Goal: Task Accomplishment & Management: Manage account settings

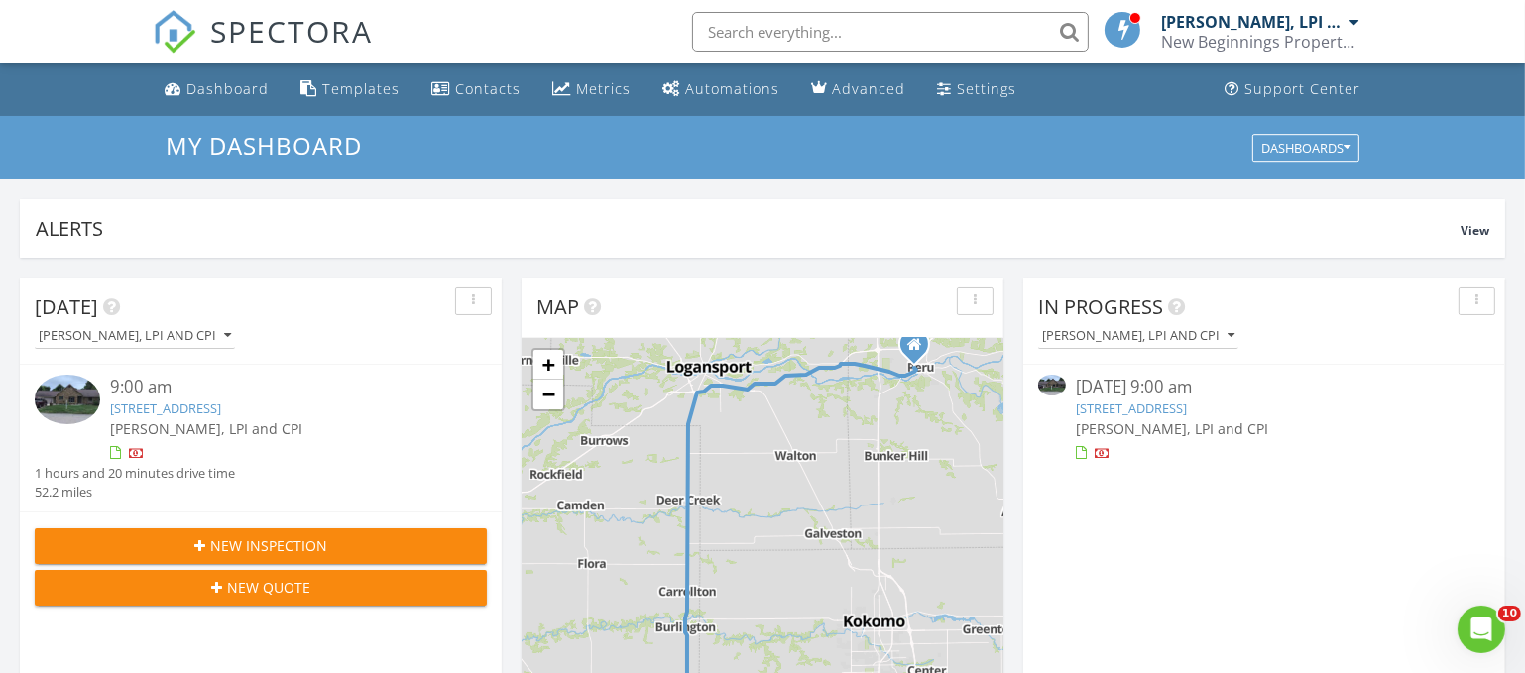
click at [1114, 406] on link "708 Forest Dr, Frankfort, IN 46041" at bounding box center [1131, 409] width 111 height 18
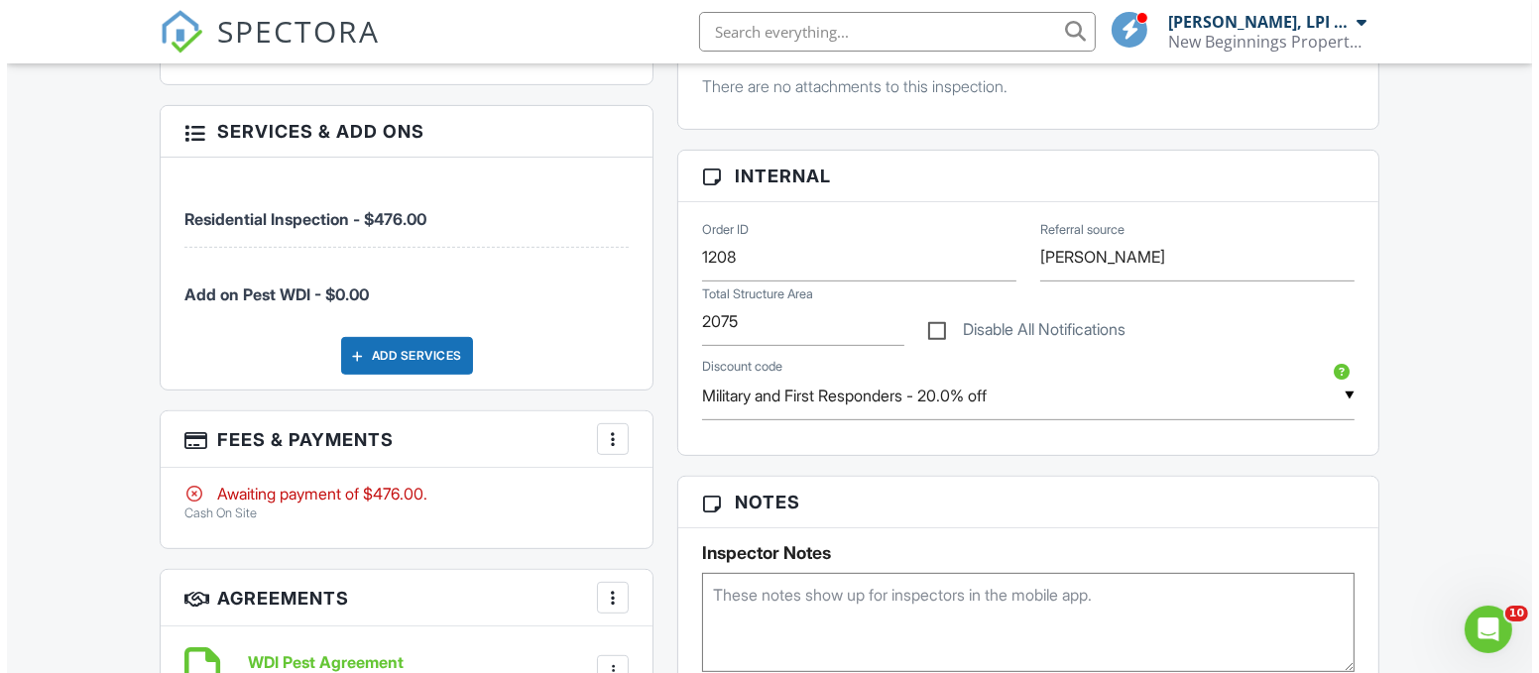
scroll to position [851, 0]
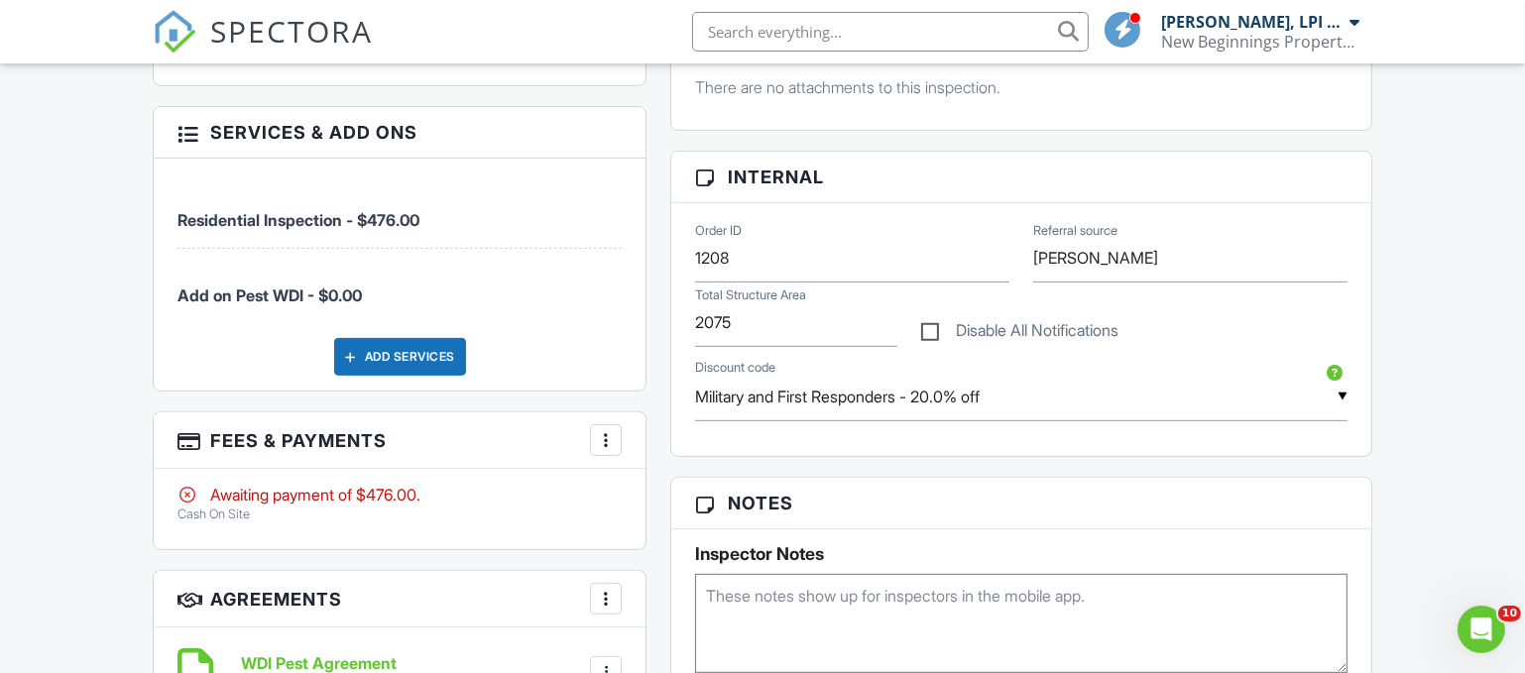
click at [606, 439] on div at bounding box center [606, 440] width 20 height 20
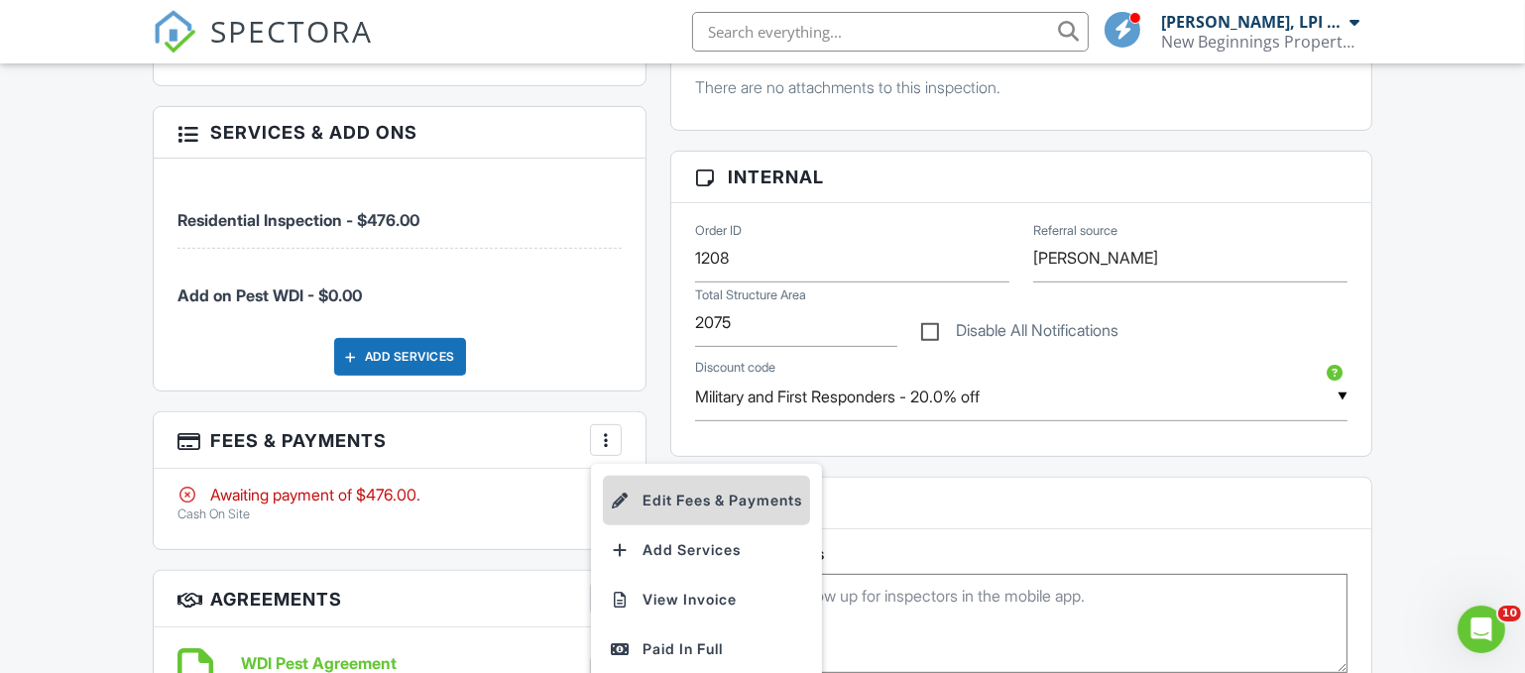
click at [684, 495] on li "Edit Fees & Payments" at bounding box center [706, 501] width 207 height 50
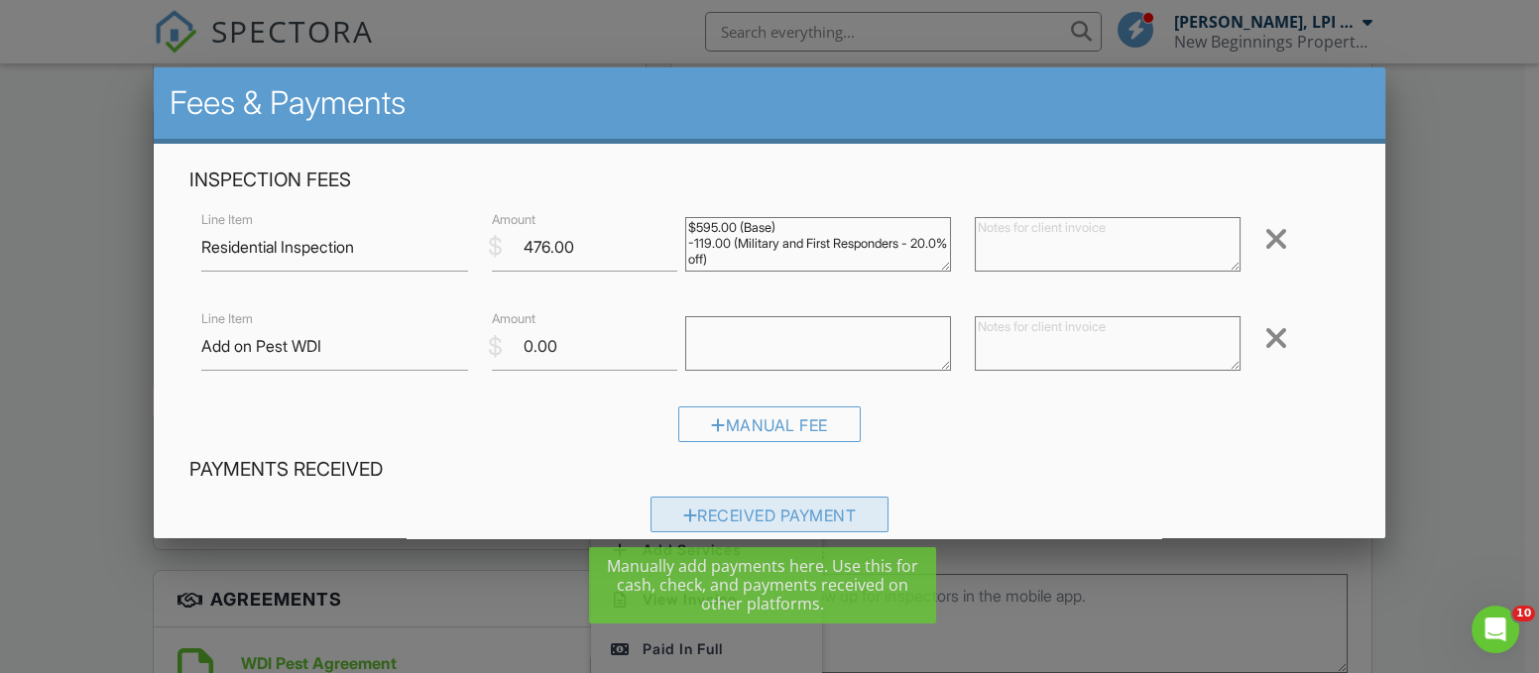
click at [755, 523] on div "Received Payment" at bounding box center [769, 515] width 239 height 36
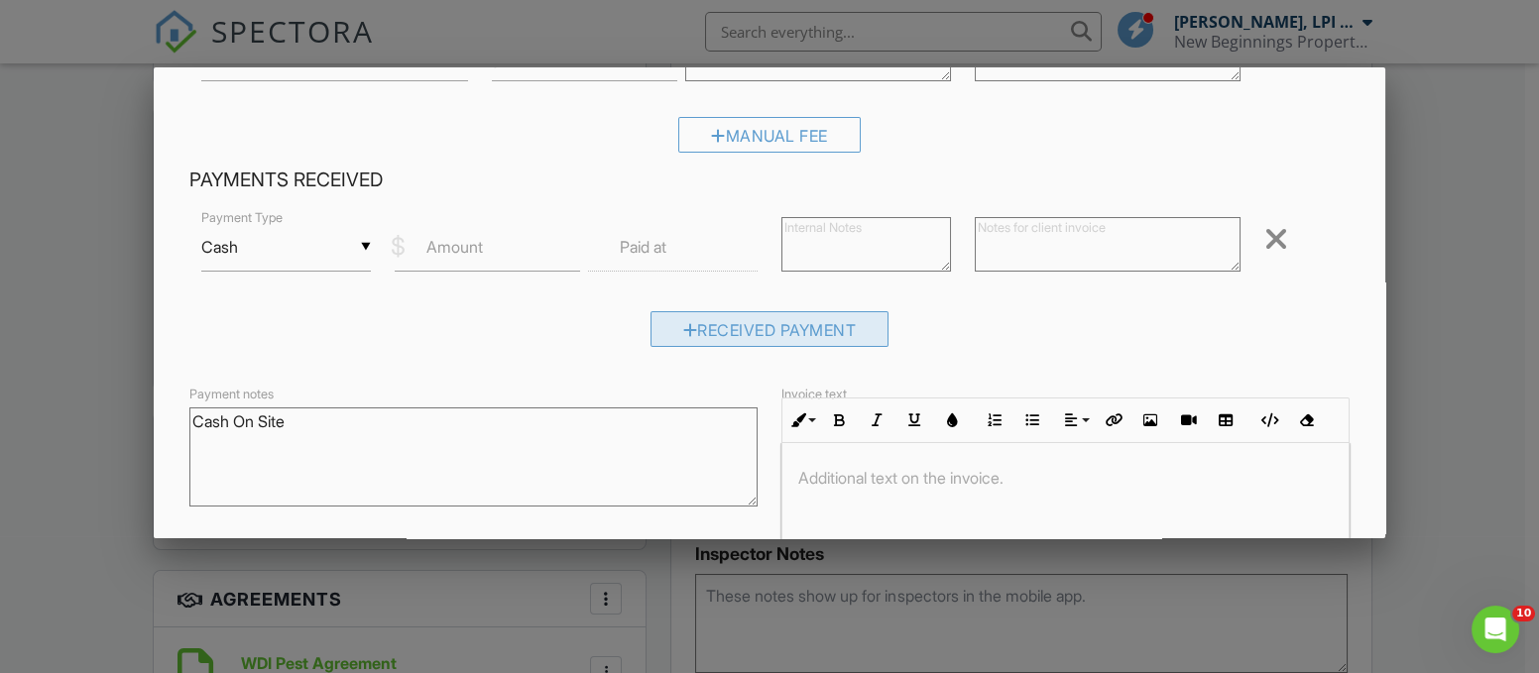
scroll to position [304, 0]
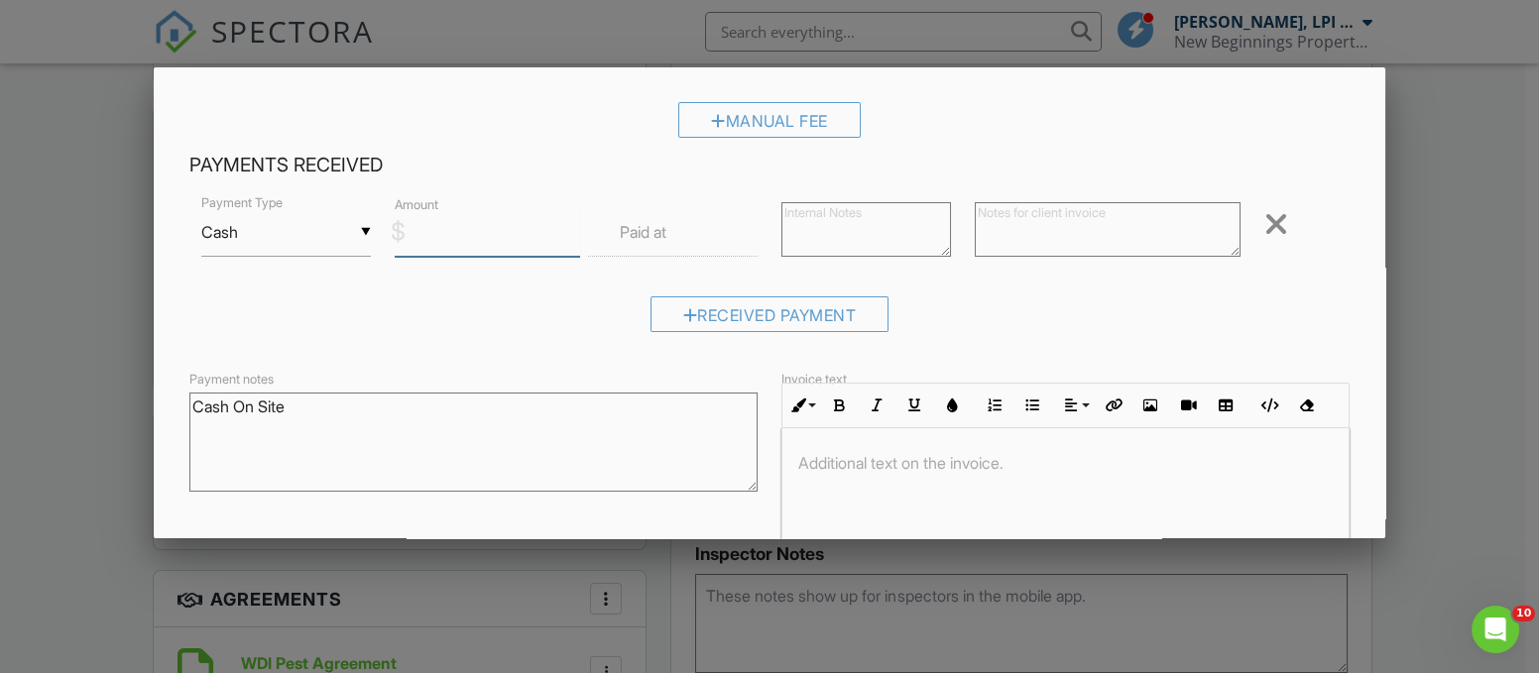
click at [488, 237] on input "Amount" at bounding box center [487, 232] width 185 height 49
type input "476.00"
click at [659, 228] on label "Paid at" at bounding box center [643, 232] width 47 height 22
click at [639, 234] on label "Paid at" at bounding box center [643, 232] width 47 height 22
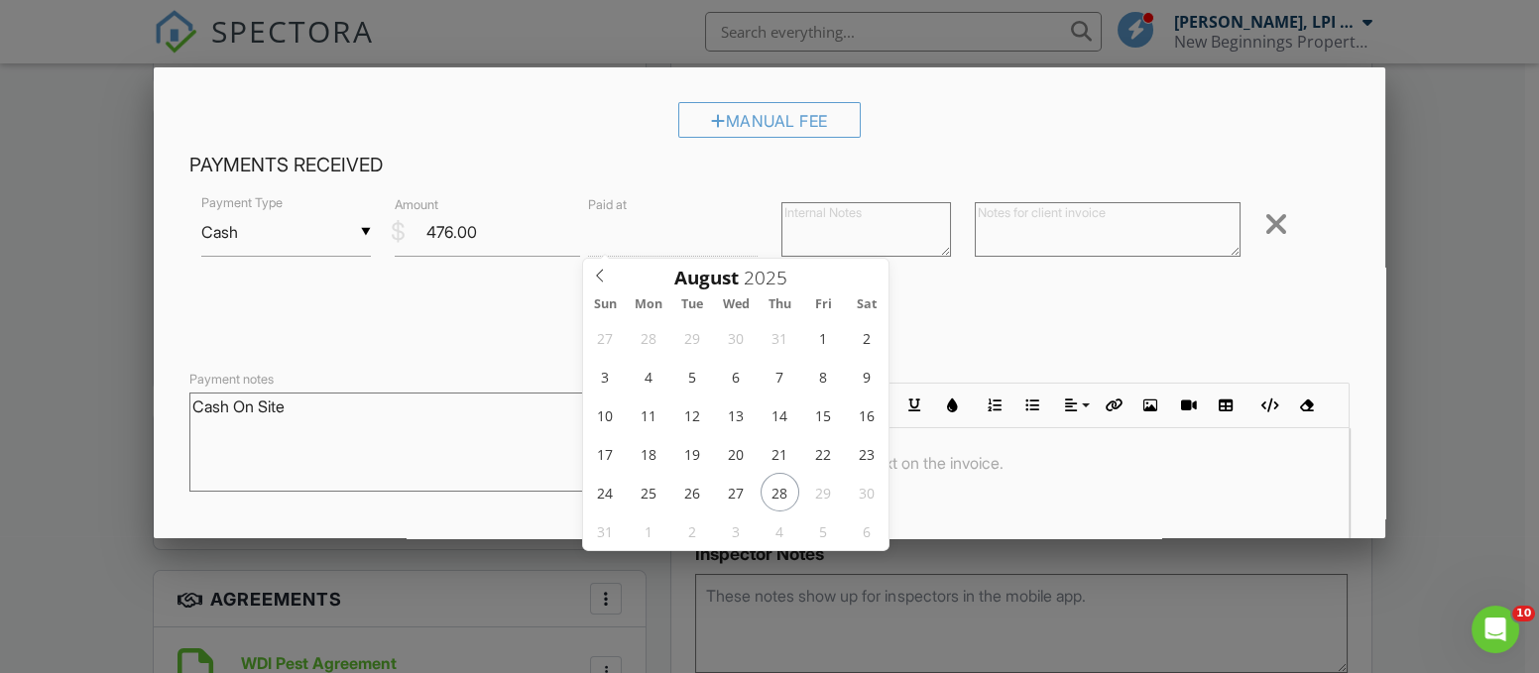
click at [720, 234] on input "text" at bounding box center [673, 232] width 170 height 49
type input "08/28/2025 12:00 PM"
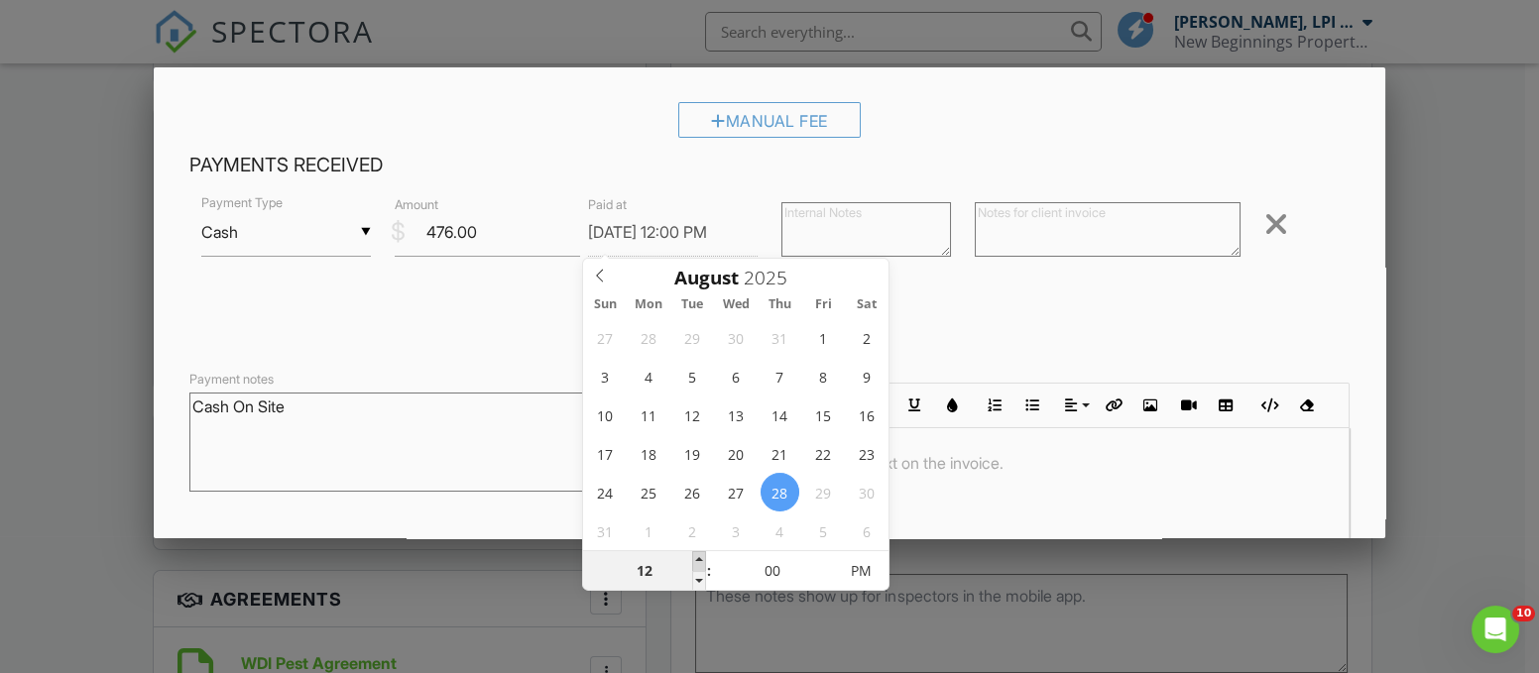
type input "01"
type input "08/28/2025 1:00 PM"
click at [694, 555] on span at bounding box center [699, 561] width 14 height 20
type input "02"
type input "08/28/2025 2:00 PM"
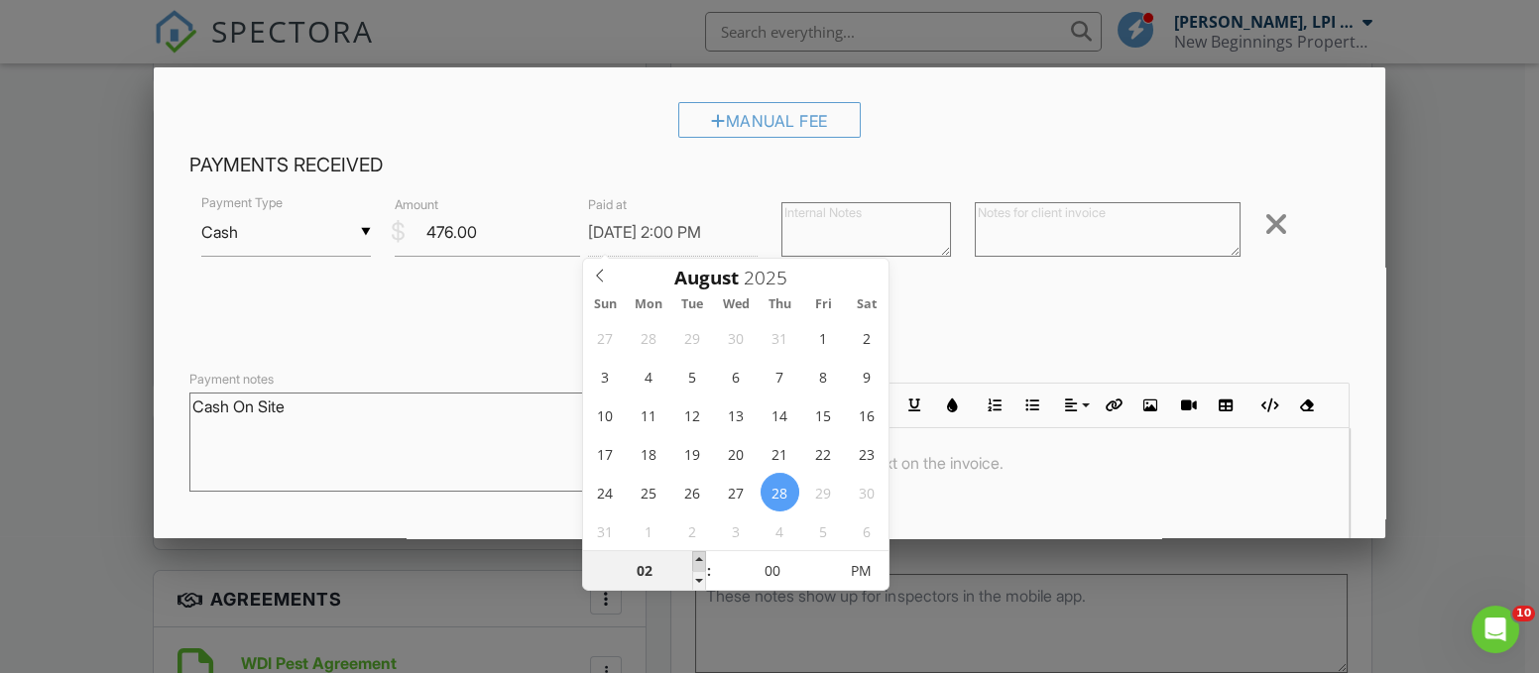
click at [694, 555] on span at bounding box center [699, 561] width 14 height 20
type input "03"
type input "08/28/2025 3:00 PM"
click at [694, 555] on span at bounding box center [699, 561] width 14 height 20
type input "04"
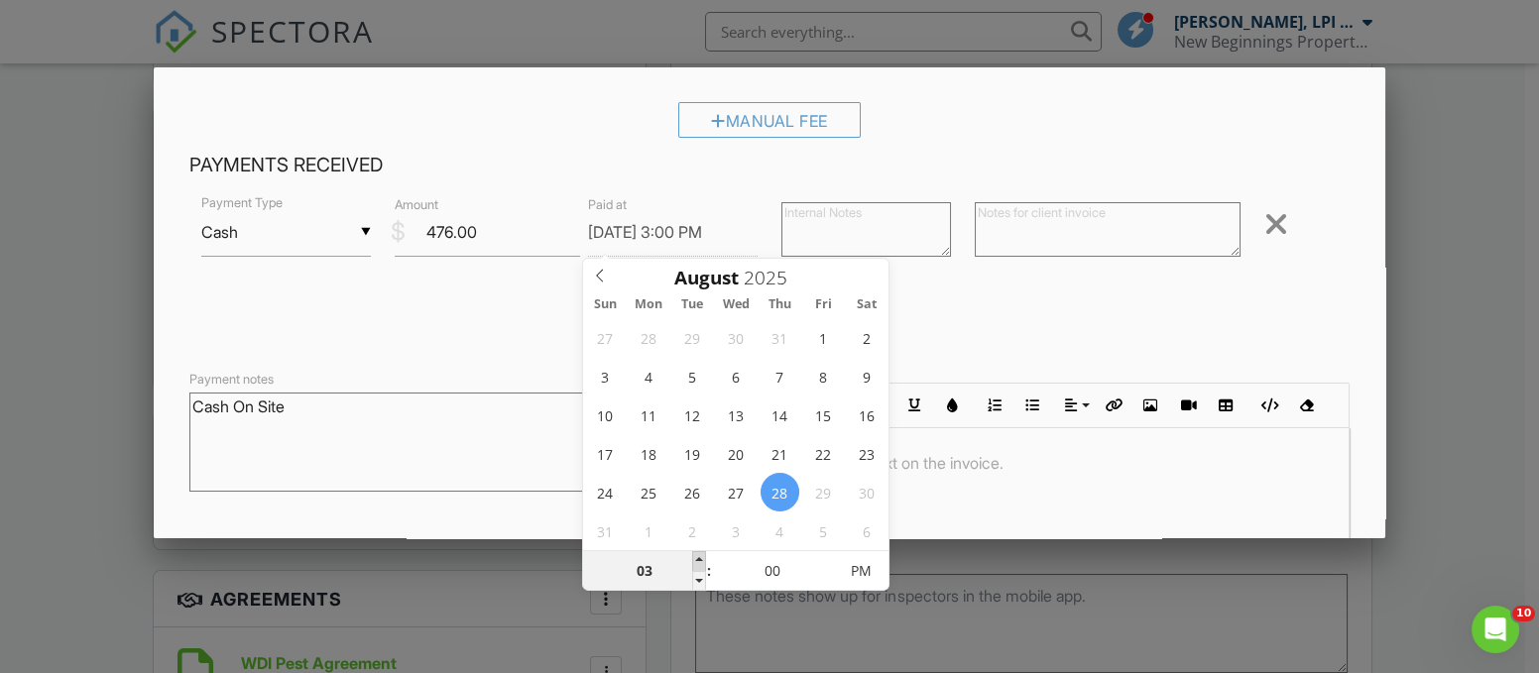
type input "08/28/2025 4:00 PM"
click at [694, 555] on span at bounding box center [699, 561] width 14 height 20
type input "05"
type input "08/28/2025 5:00 PM"
click at [694, 555] on span at bounding box center [699, 561] width 14 height 20
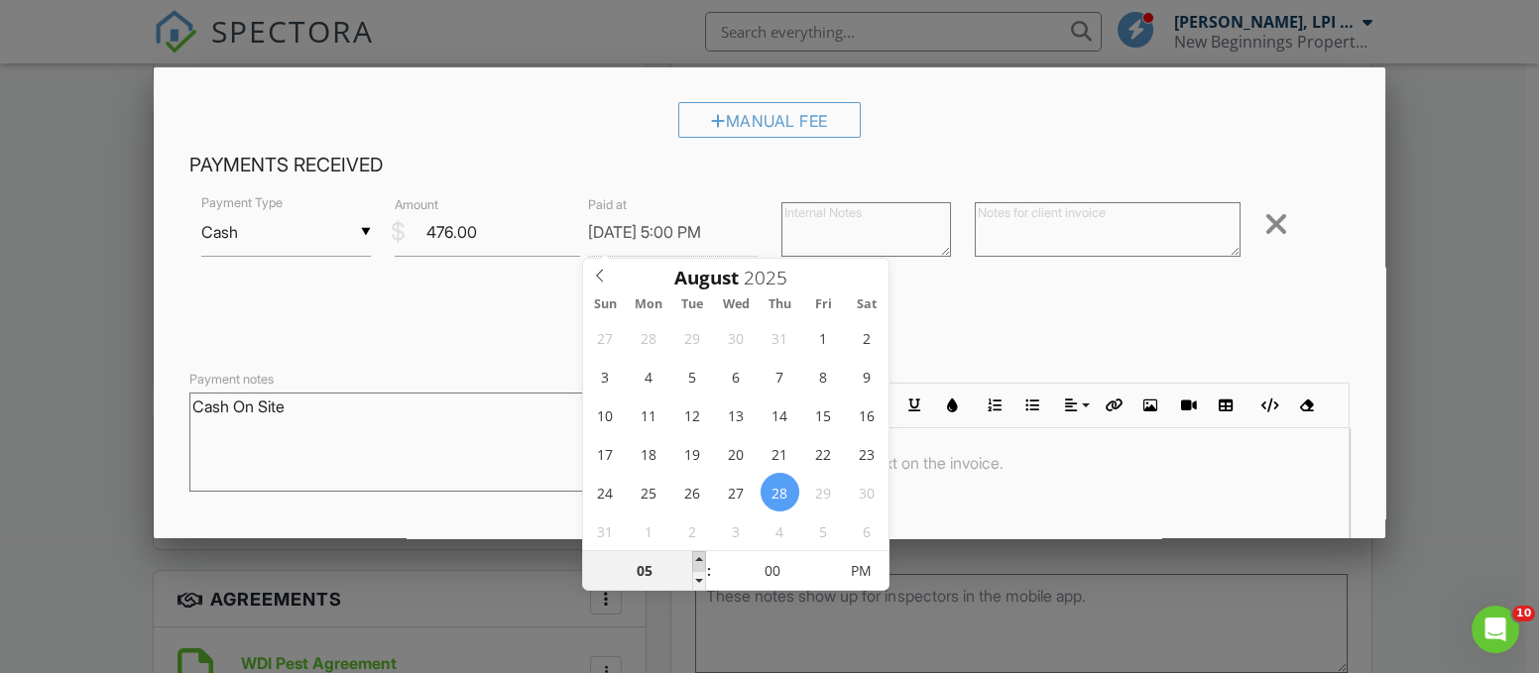
click at [694, 555] on span at bounding box center [699, 561] width 14 height 20
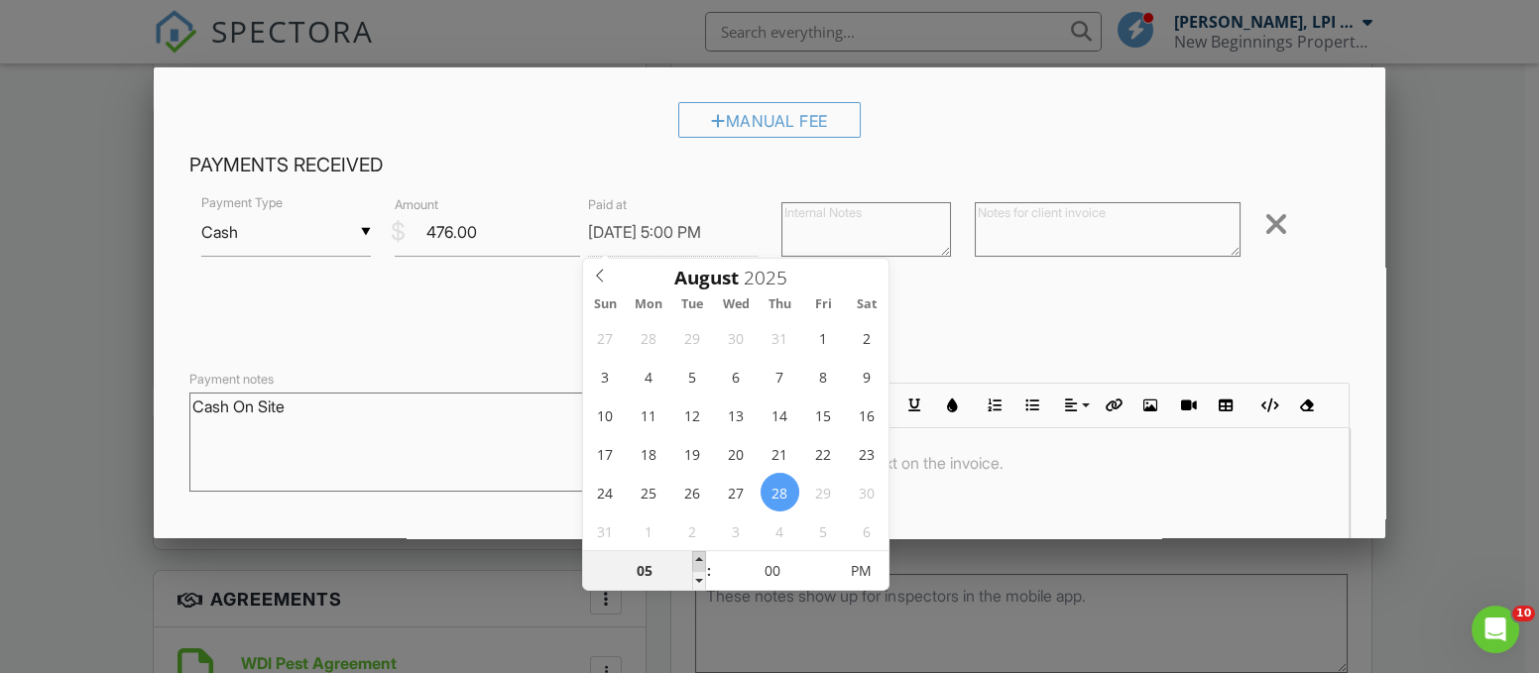
click at [700, 556] on span at bounding box center [699, 561] width 14 height 20
type input "04"
type input "08/28/2025 4:00 PM"
click at [698, 577] on span at bounding box center [699, 581] width 14 height 20
type input "03"
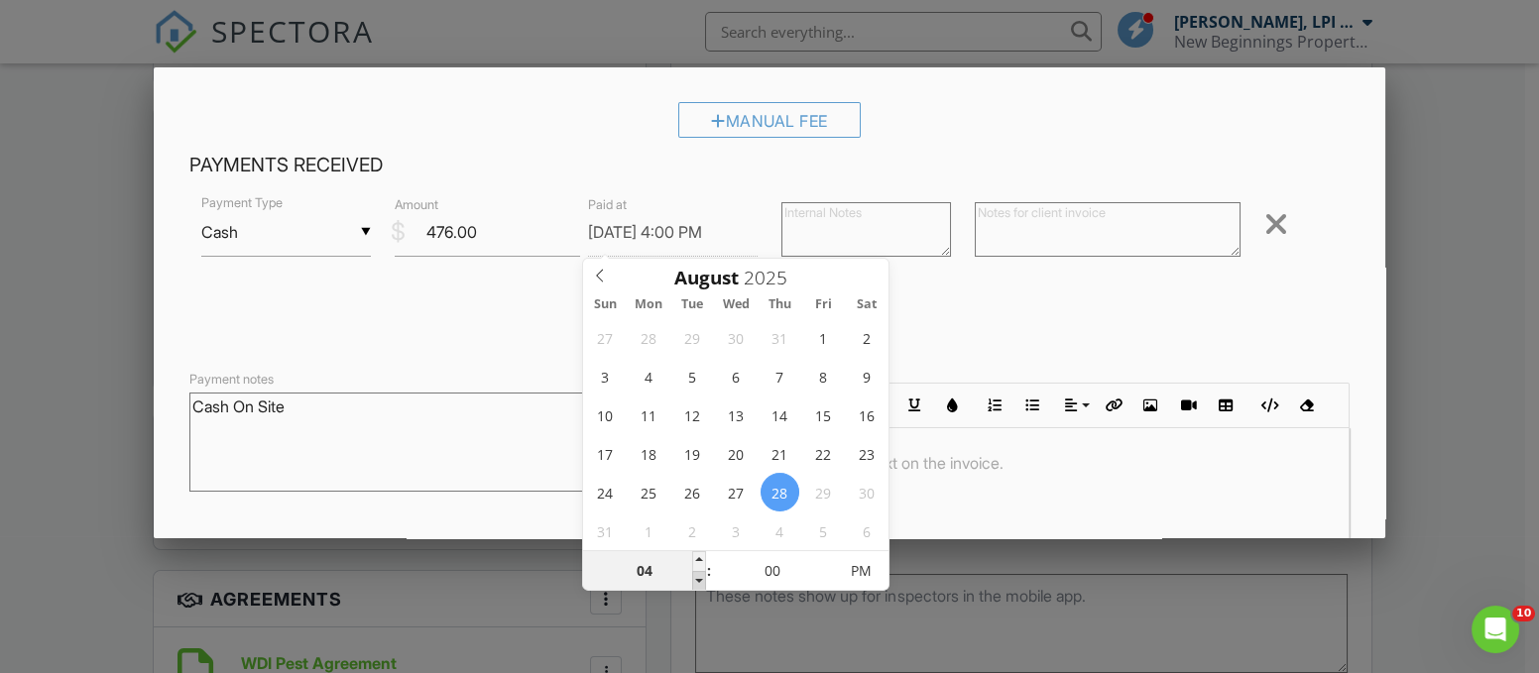
type input "08/28/2025 3:00 PM"
click at [698, 577] on span at bounding box center [699, 581] width 14 height 20
type input "02"
type input "08/28/2025 2:00 PM"
click at [698, 577] on span at bounding box center [699, 581] width 14 height 20
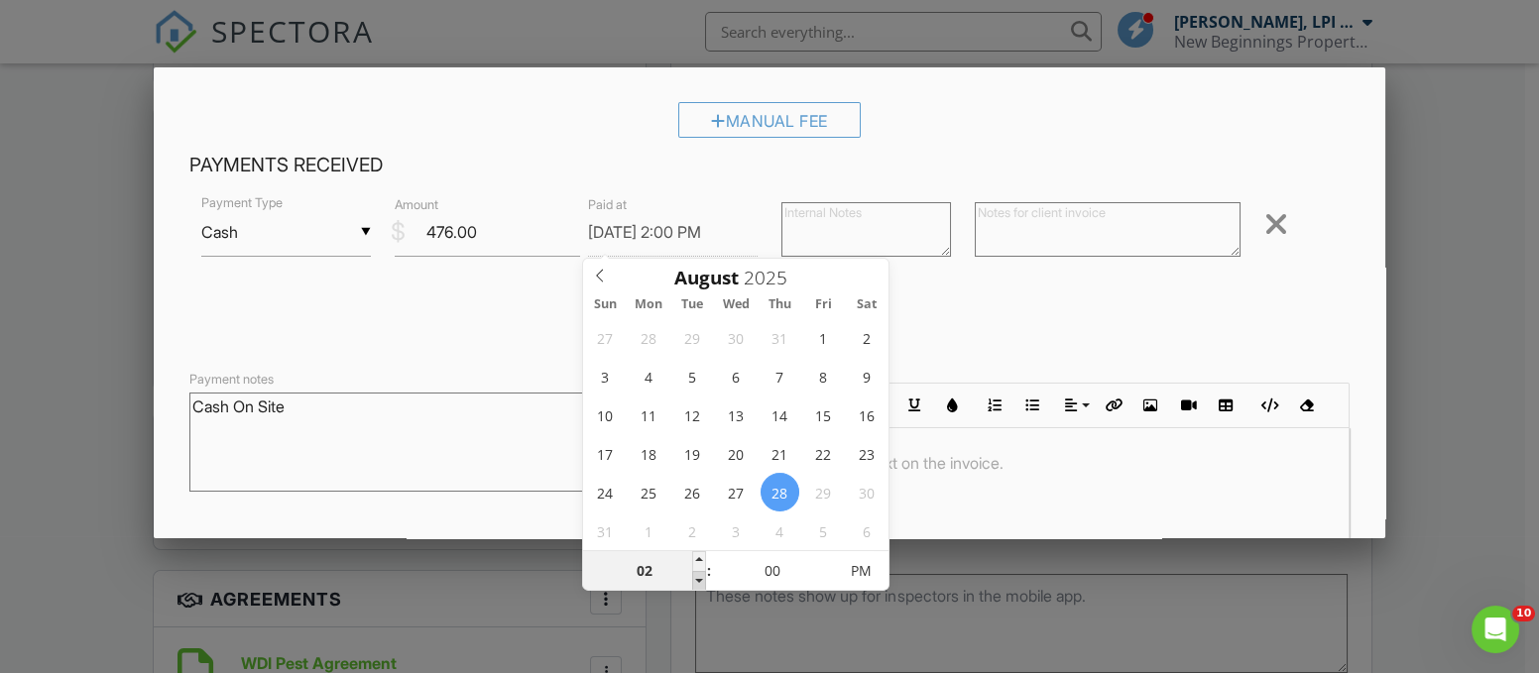
type input "01"
type input "08/28/2025 1:00 PM"
click at [698, 577] on span at bounding box center [699, 581] width 14 height 20
type input "12"
type input "08/28/2025 12:00 PM"
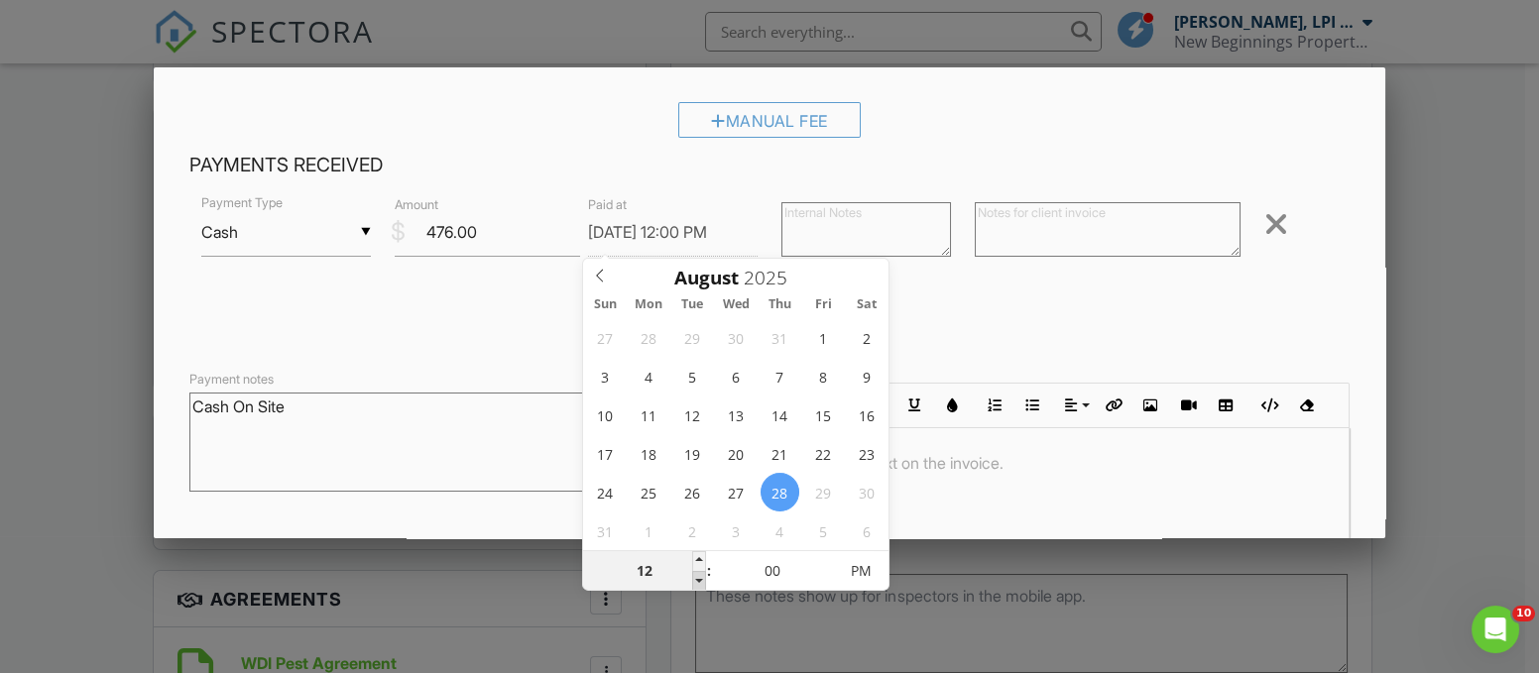
click at [698, 577] on span at bounding box center [699, 581] width 14 height 20
type input "11"
type input "08/28/2025 11:00 AM"
click at [698, 577] on span at bounding box center [699, 581] width 14 height 20
type input "10"
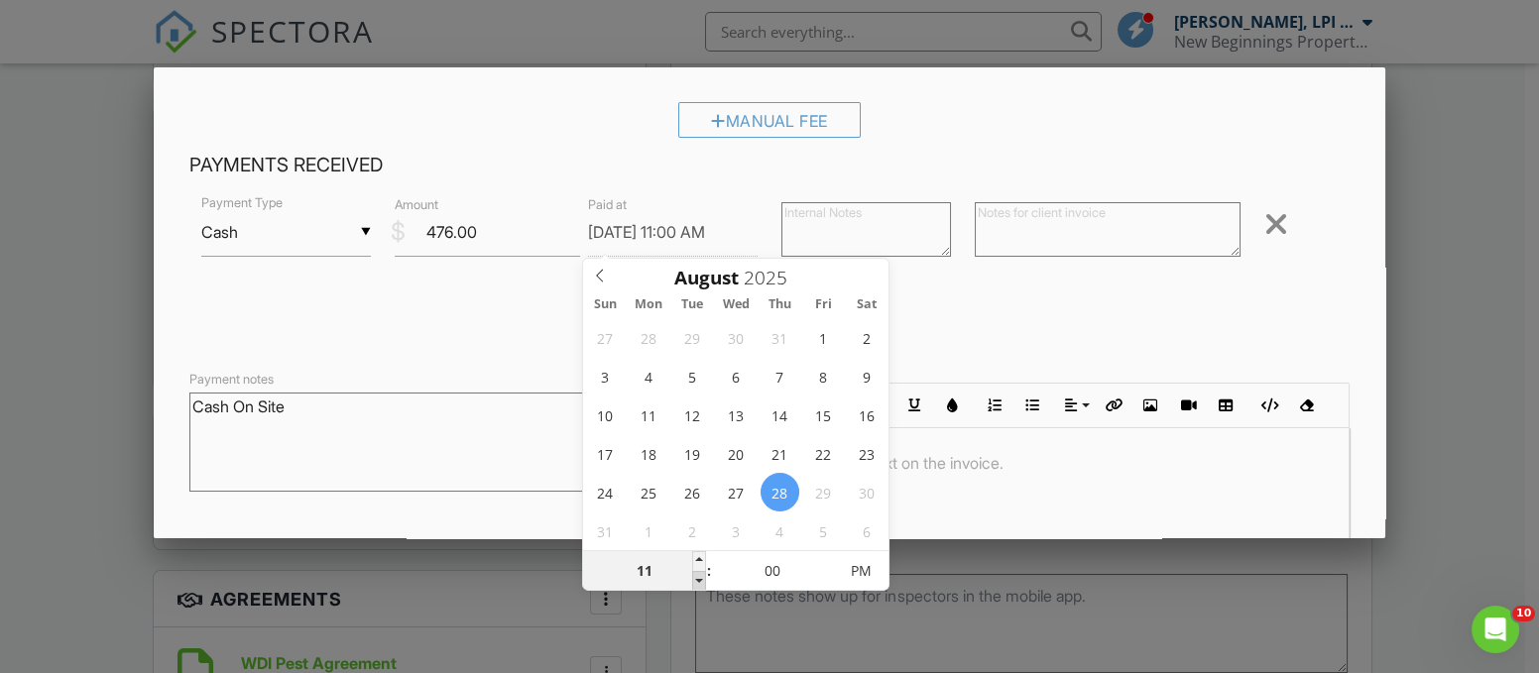
type input "[DATE] 10:00 AM"
click at [698, 577] on span at bounding box center [699, 581] width 14 height 20
type input "09"
type input "[DATE] 9:00 AM"
click at [698, 577] on span at bounding box center [699, 581] width 14 height 20
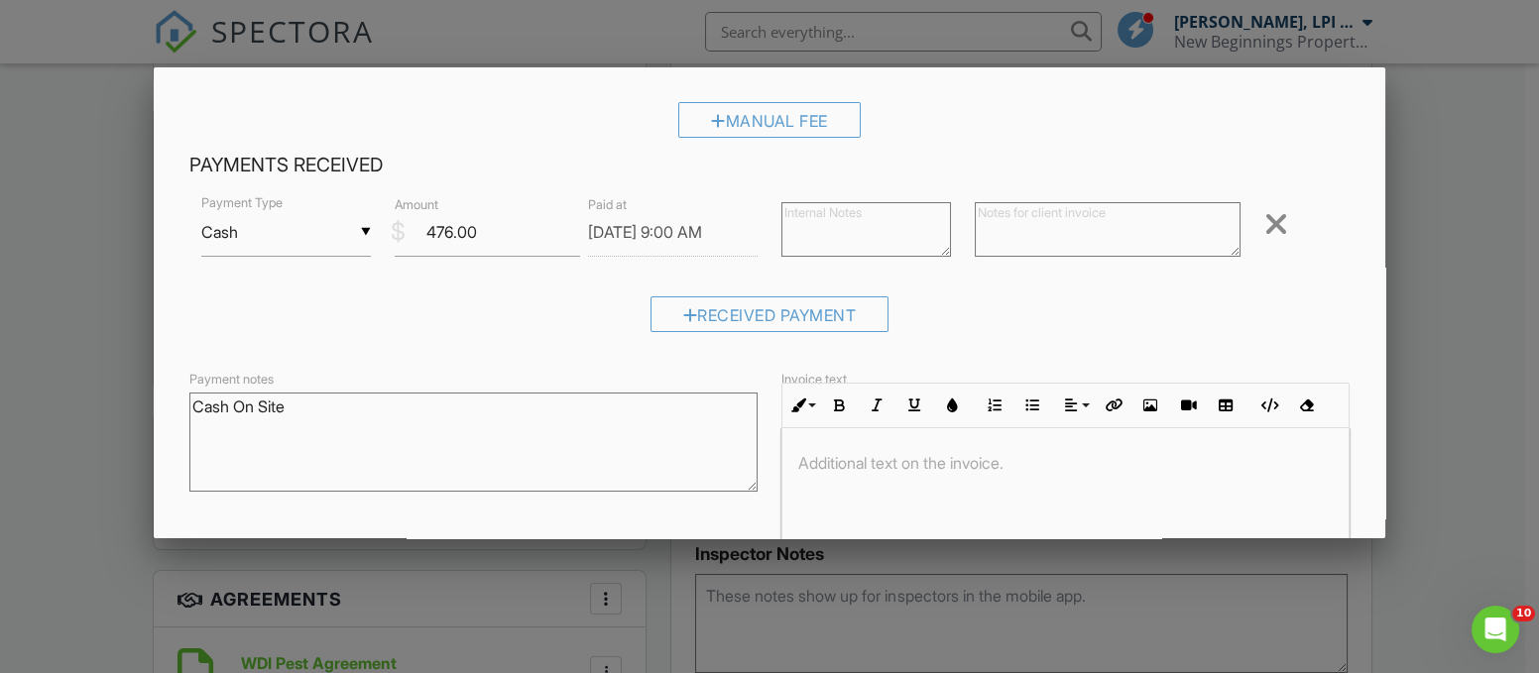
click at [908, 513] on div at bounding box center [1065, 502] width 566 height 149
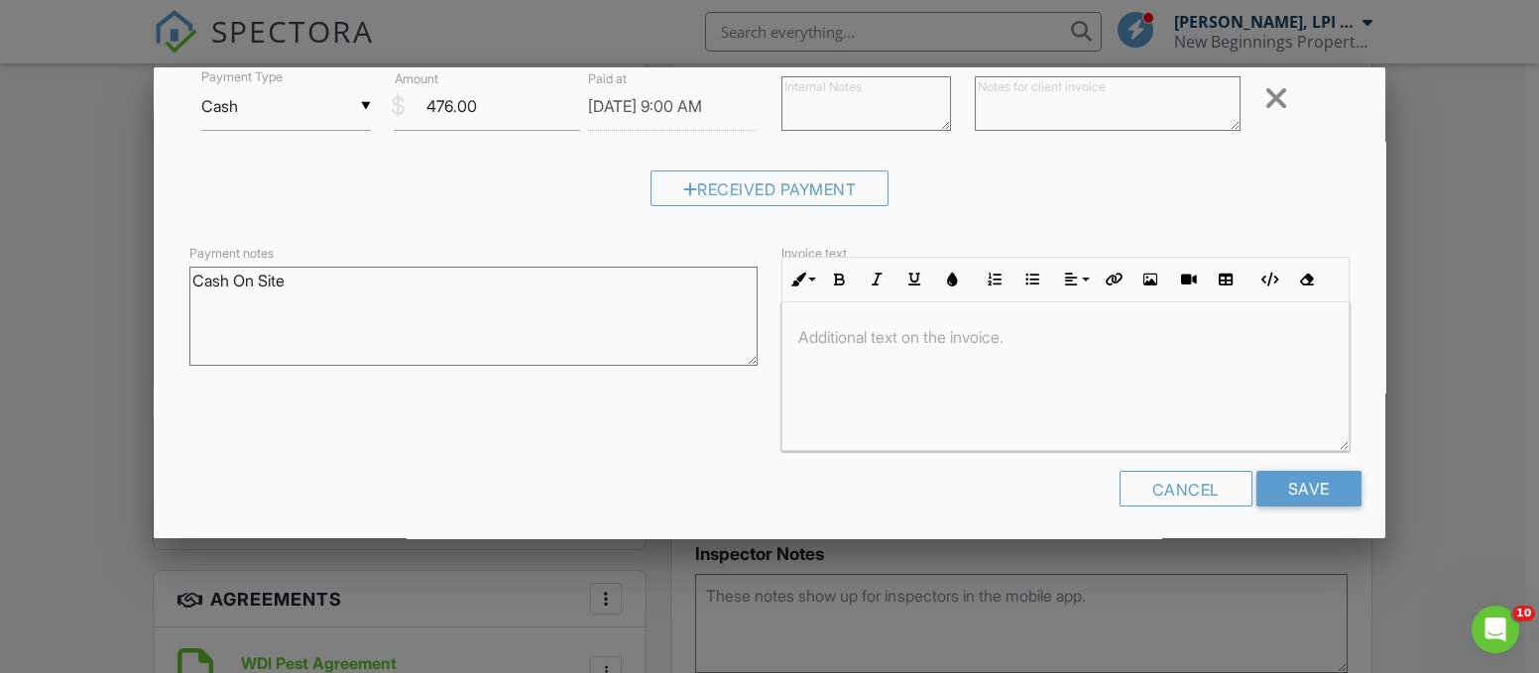
scroll to position [436, 0]
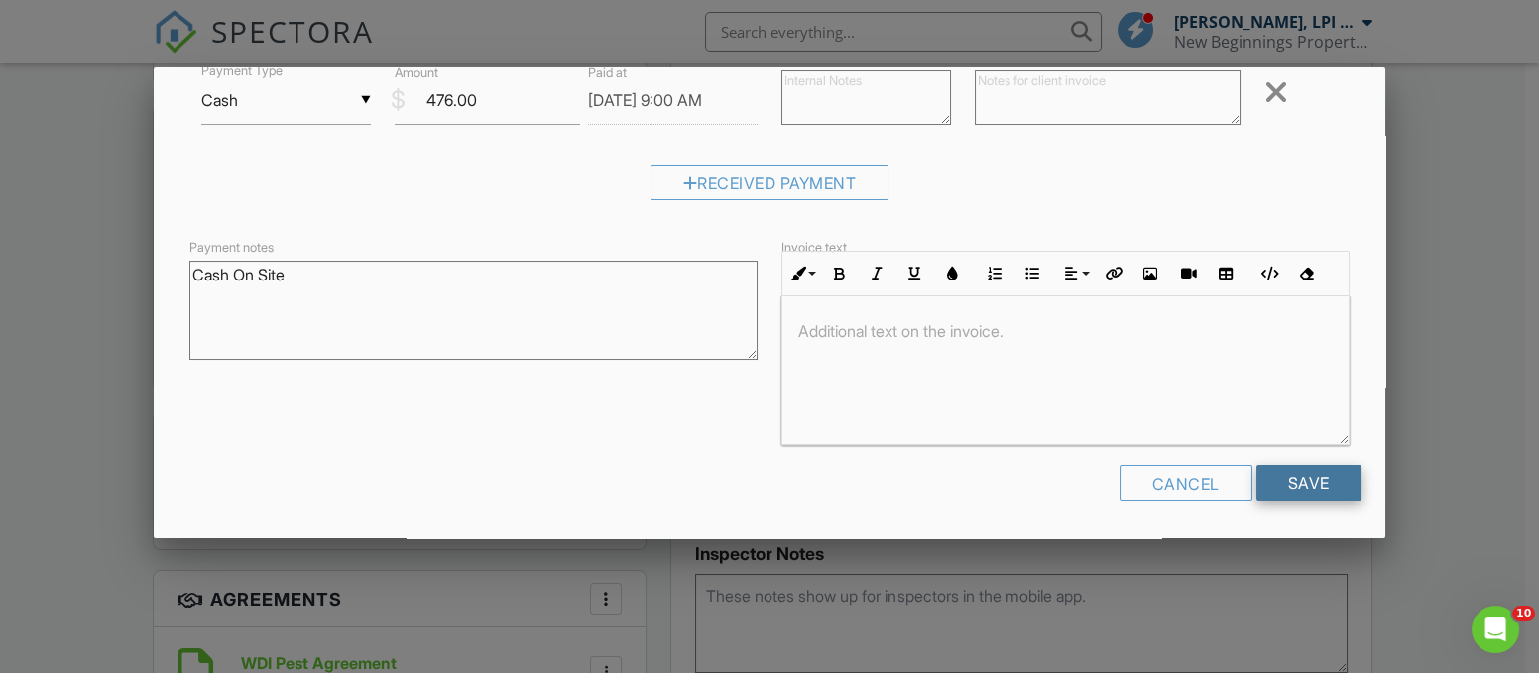
click at [1304, 481] on input "Save" at bounding box center [1308, 483] width 105 height 36
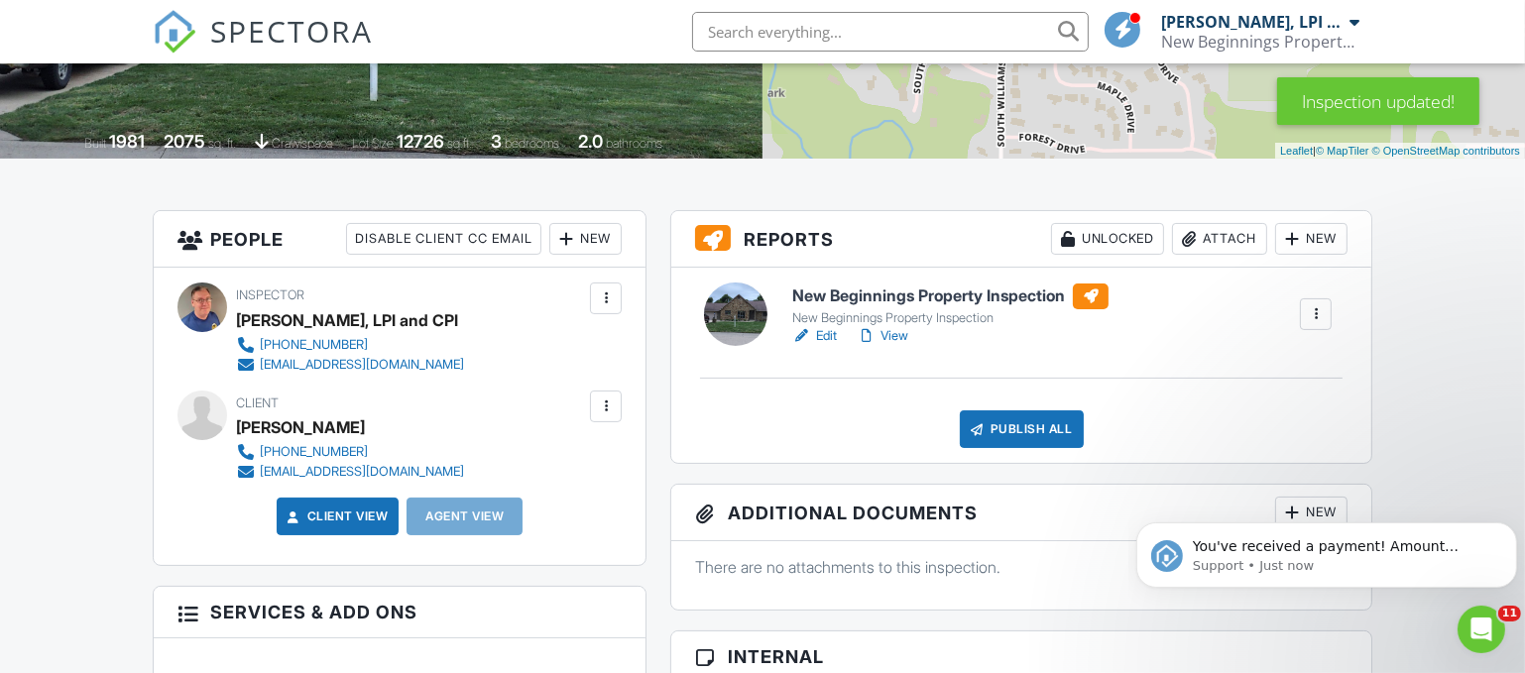
scroll to position [380, 0]
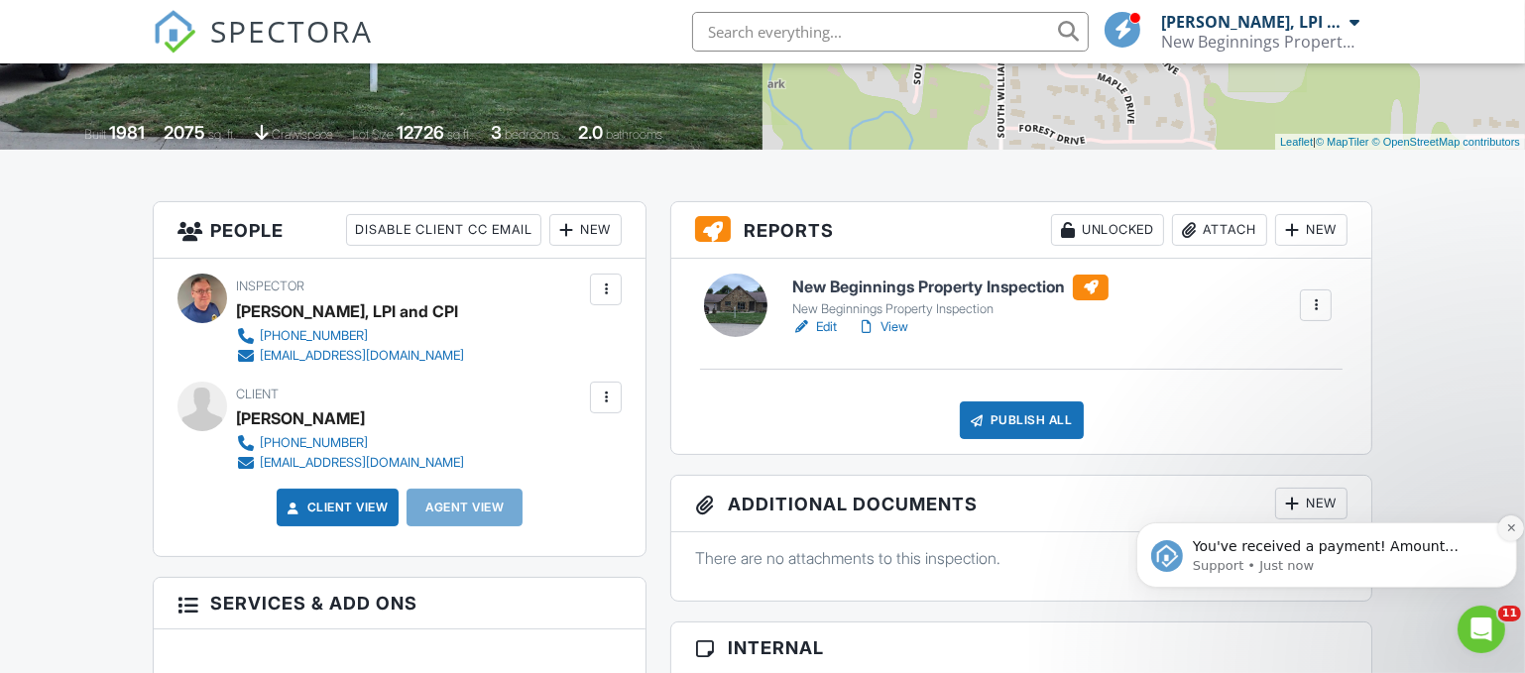
click at [1506, 527] on icon "Dismiss notification" at bounding box center [1510, 526] width 11 height 11
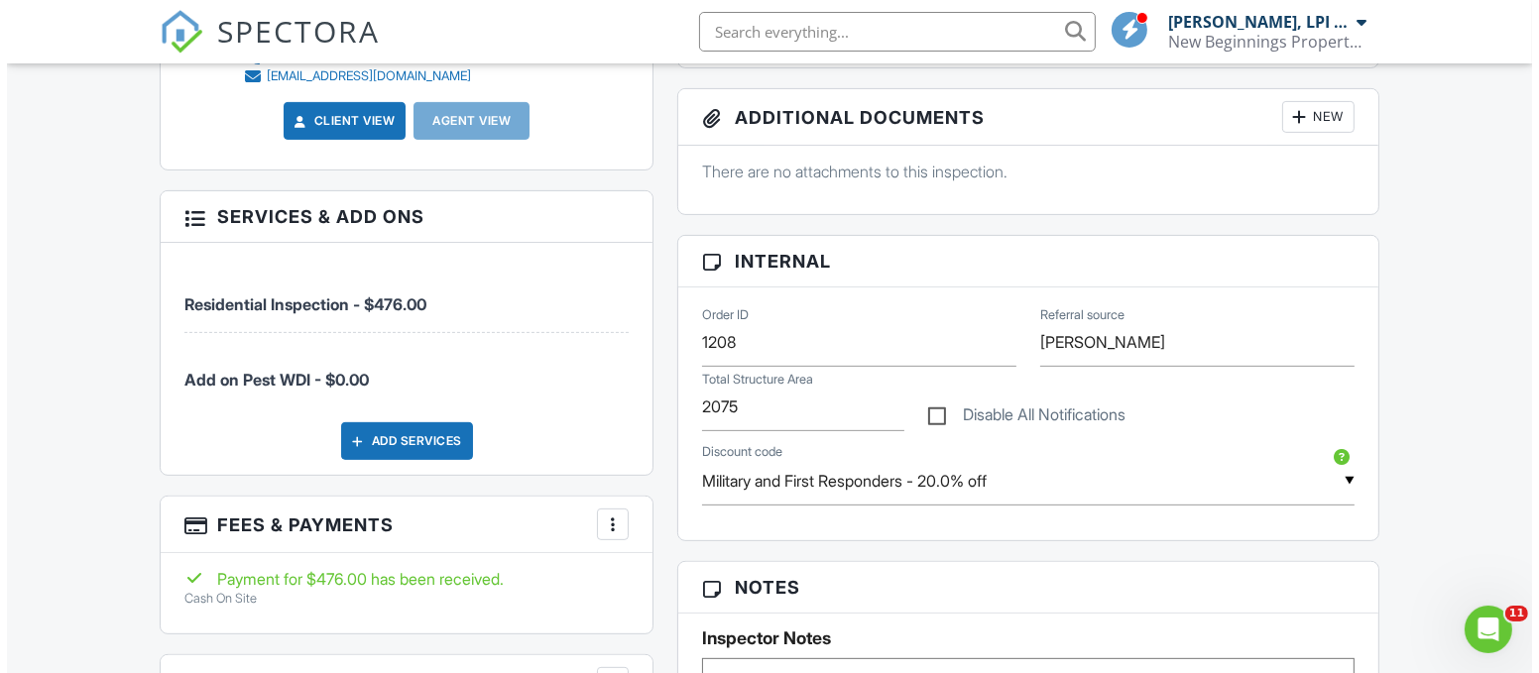
scroll to position [768, 0]
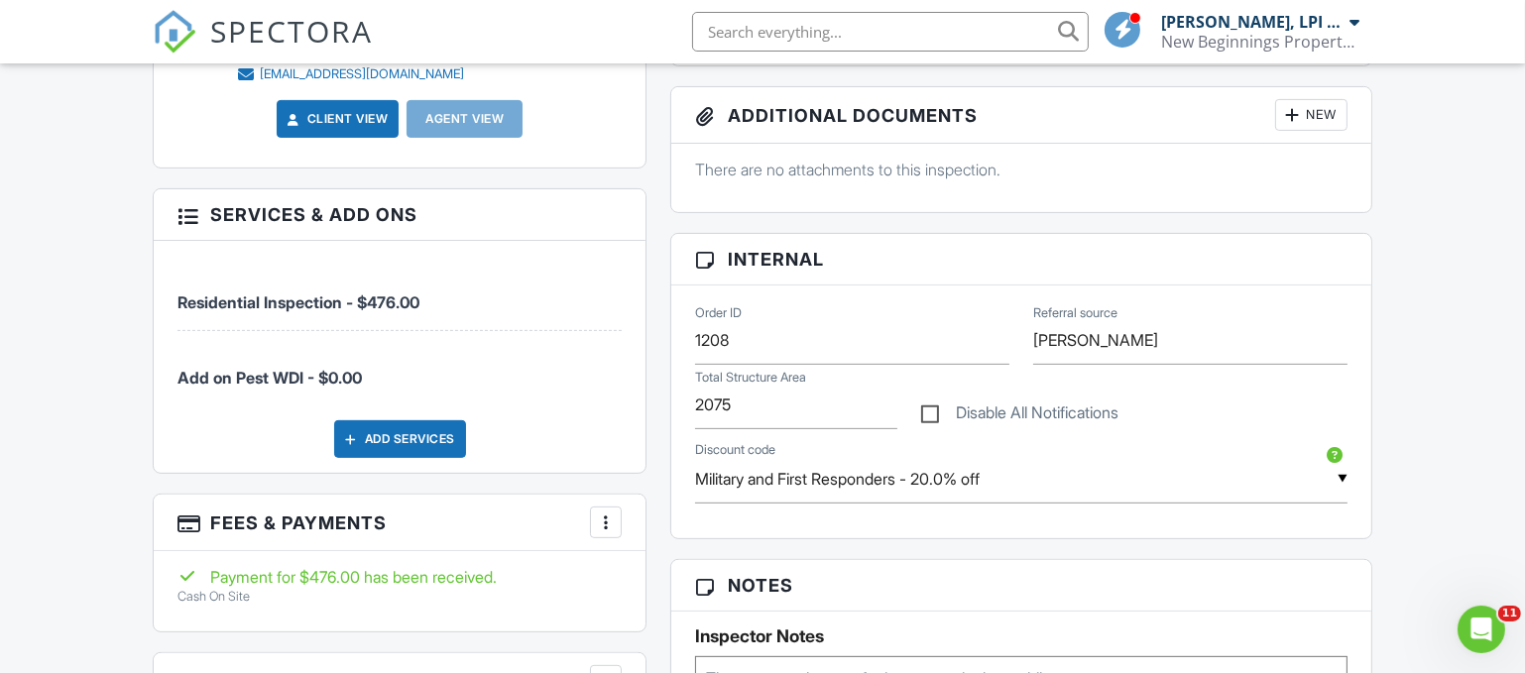
click at [400, 433] on div "Add Services" at bounding box center [400, 439] width 132 height 38
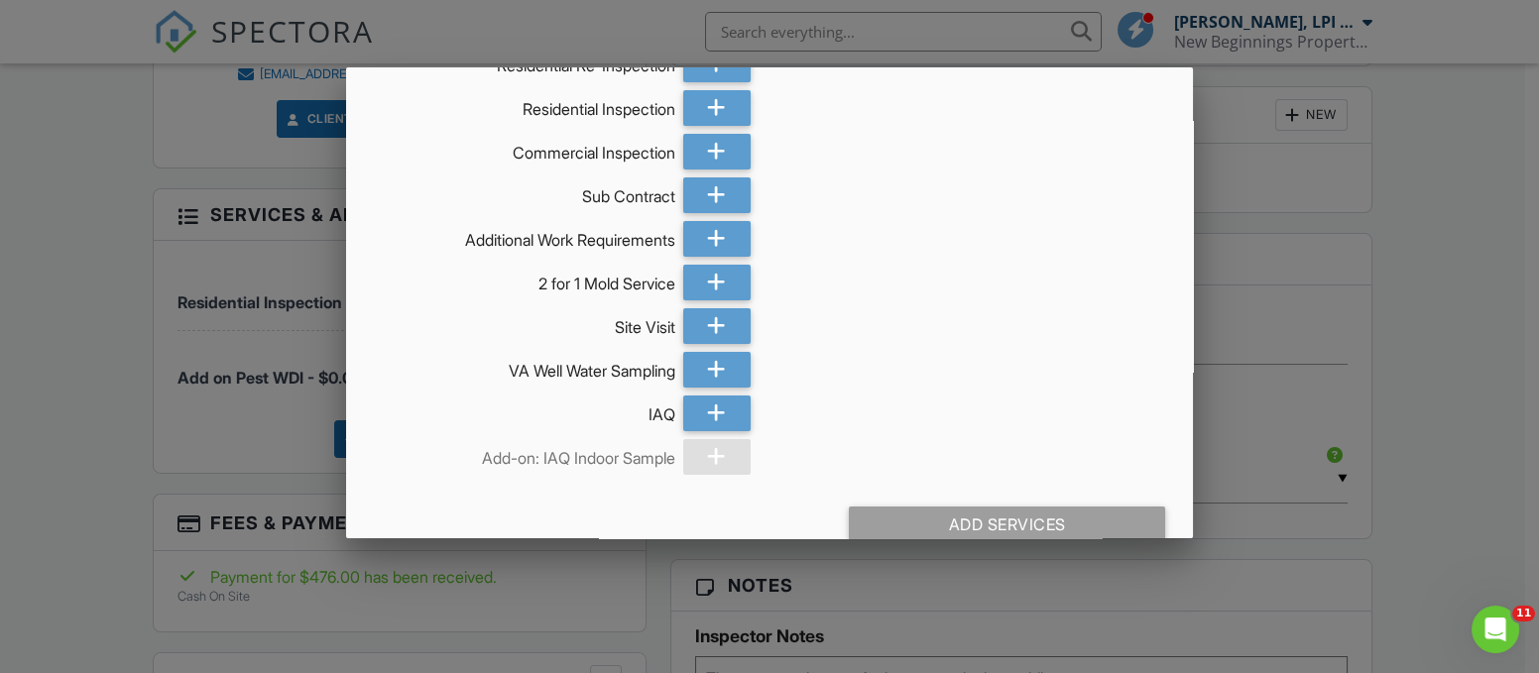
scroll to position [956, 0]
click at [712, 278] on icon at bounding box center [716, 282] width 19 height 36
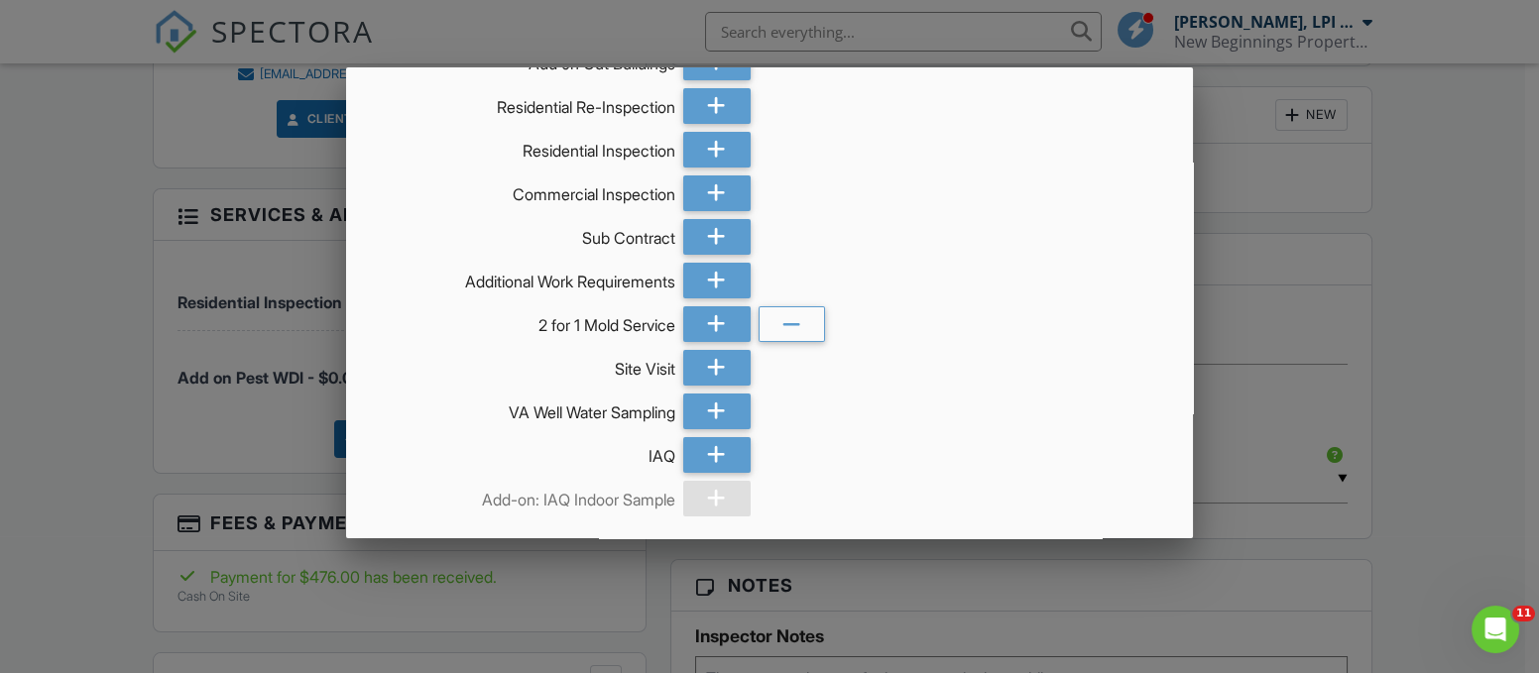
scroll to position [914, 0]
click at [785, 324] on icon at bounding box center [791, 324] width 19 height 36
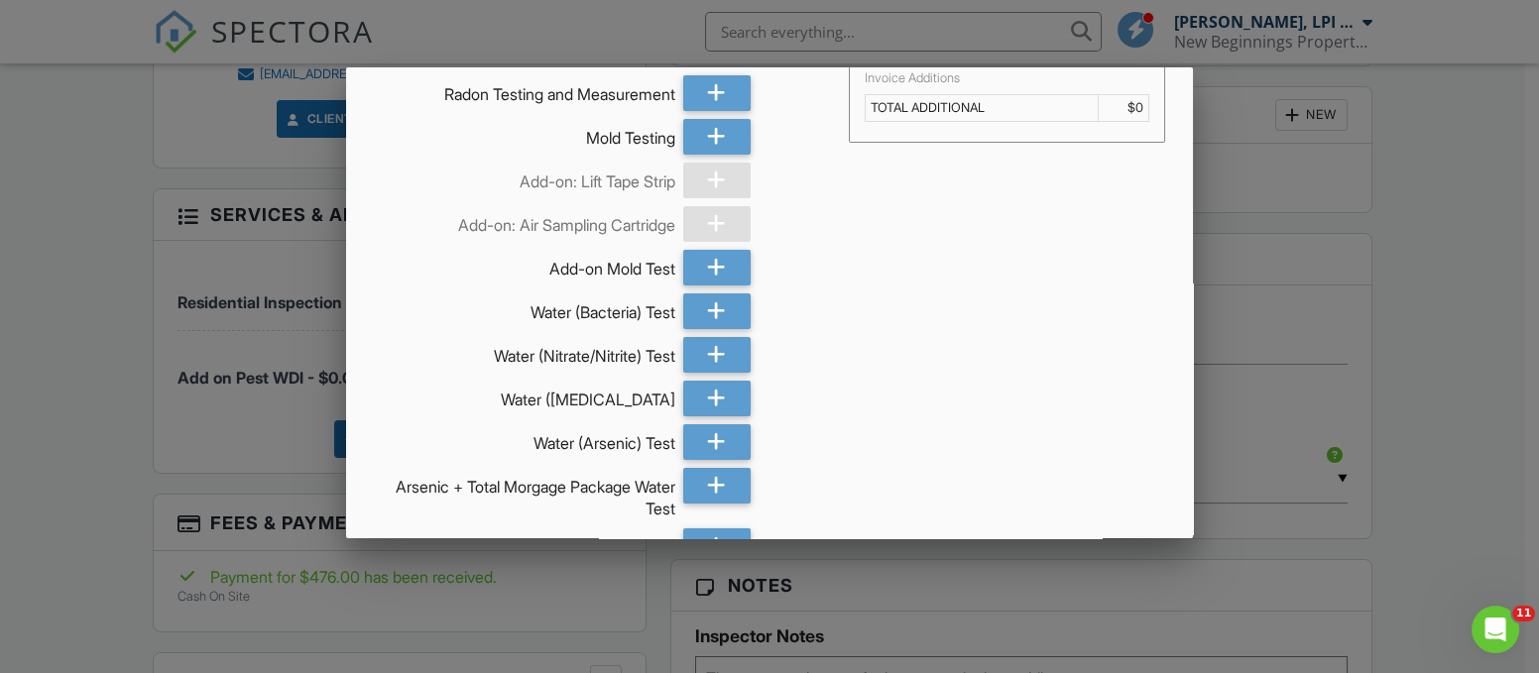
scroll to position [0, 0]
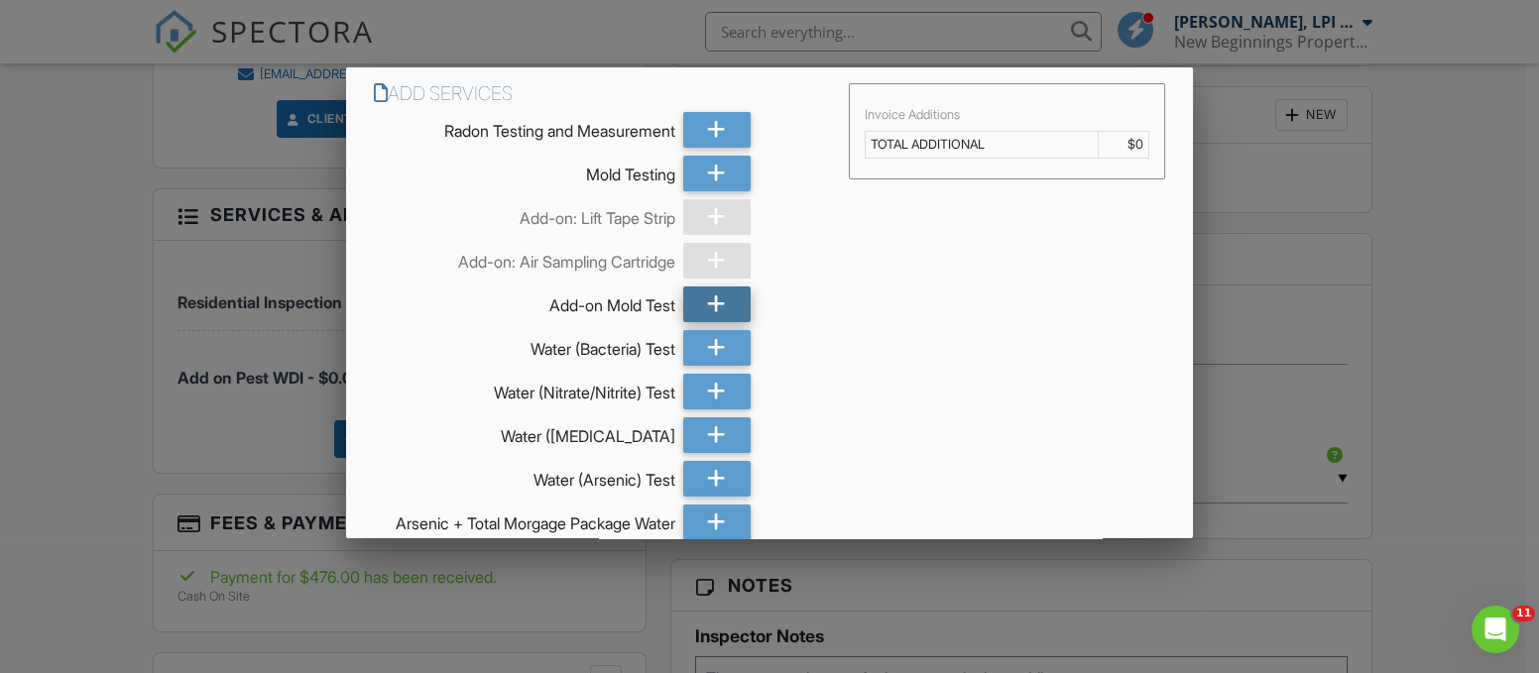
click at [707, 313] on icon at bounding box center [716, 305] width 19 height 36
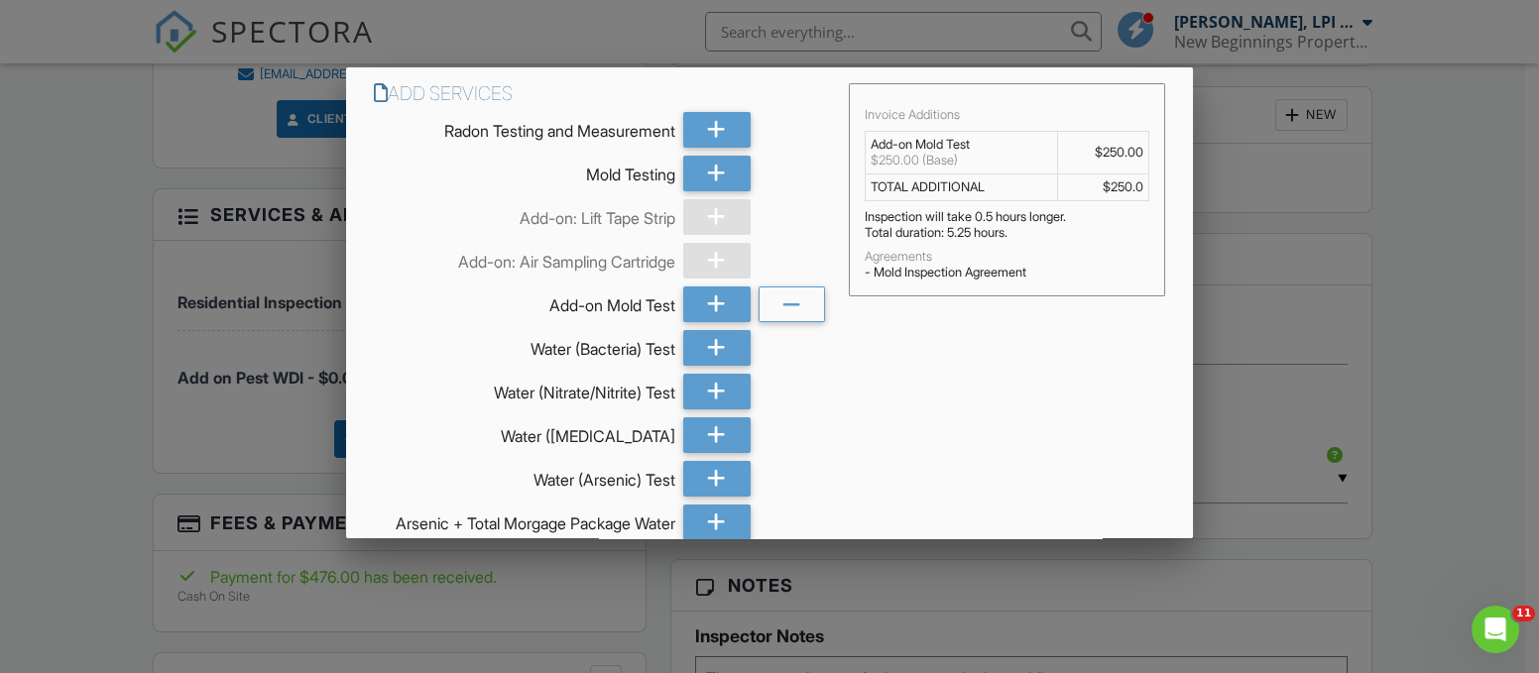
click at [1115, 181] on td "$250.0" at bounding box center [1102, 186] width 91 height 27
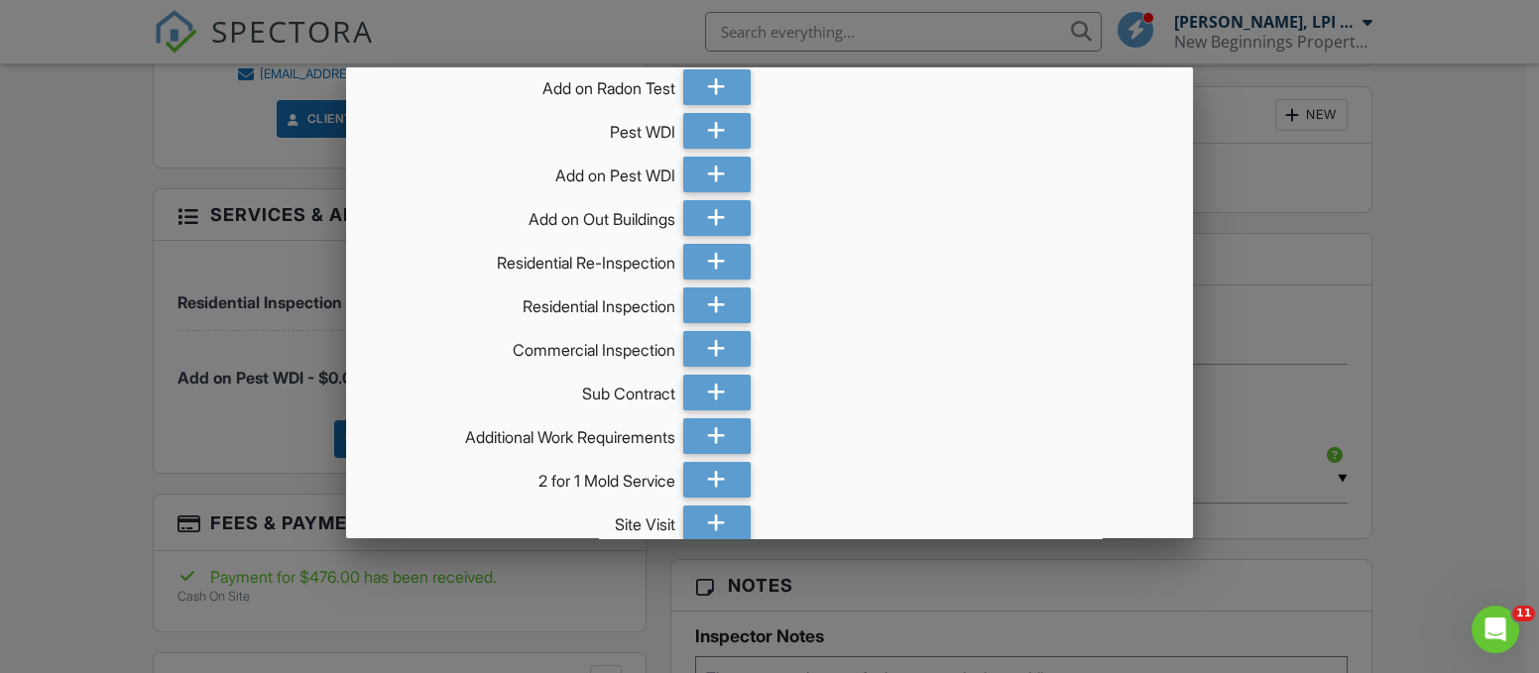
scroll to position [988, 0]
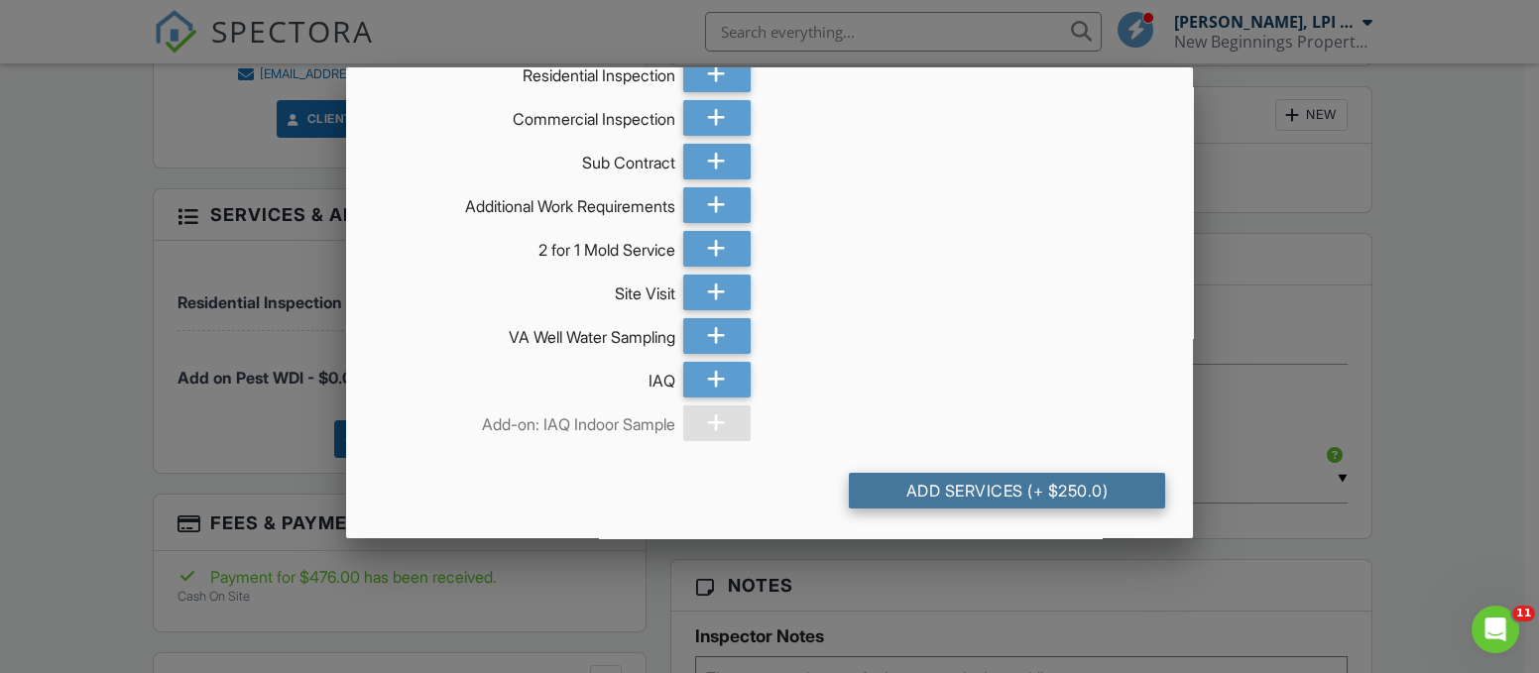
click at [993, 489] on div "Add Services (+ $250.0)" at bounding box center [1006, 491] width 315 height 36
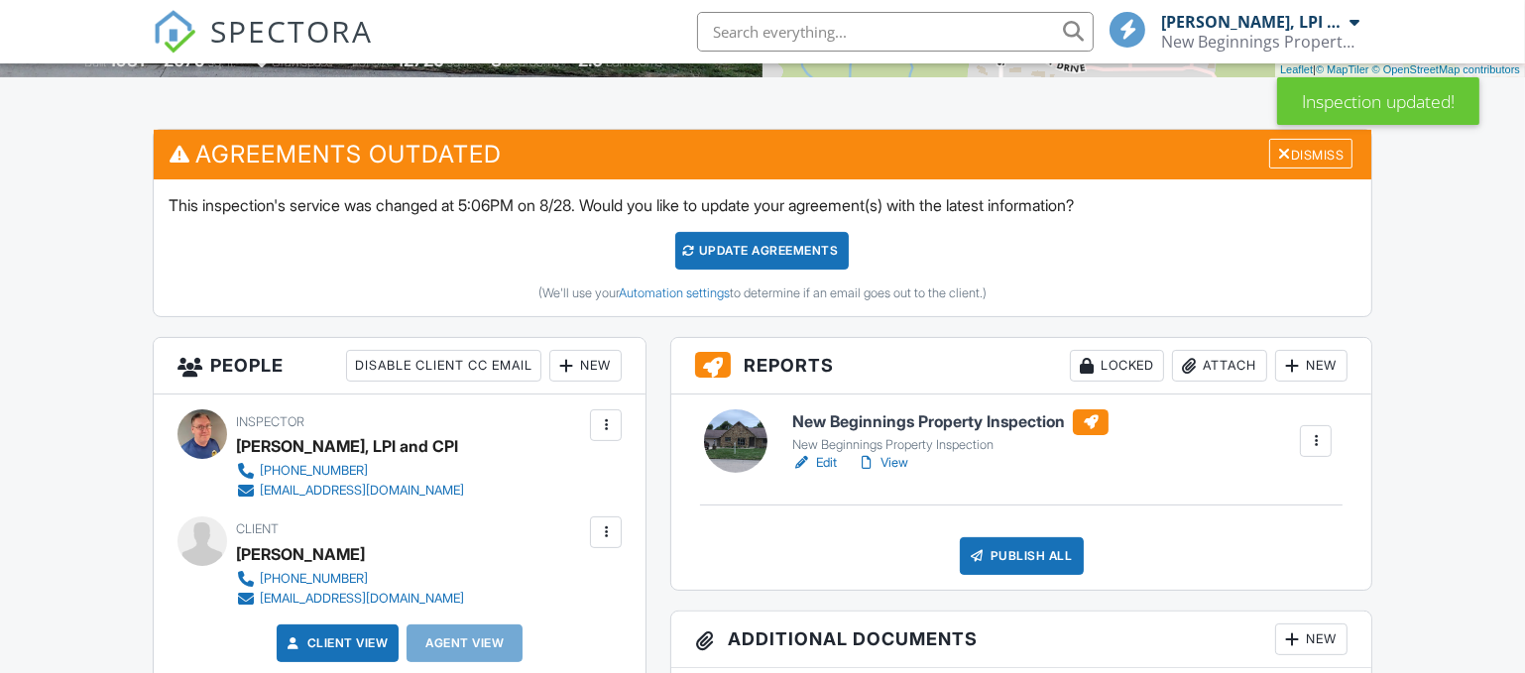
scroll to position [434, 0]
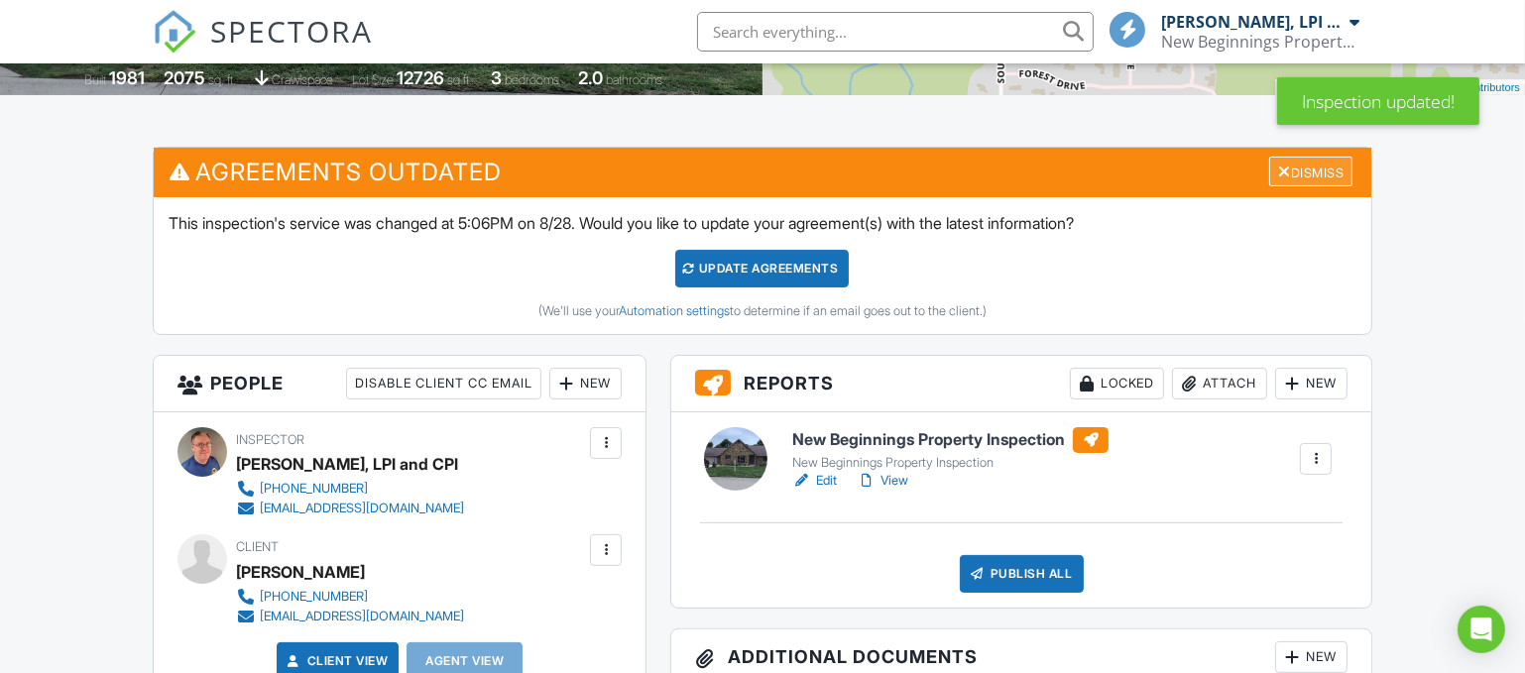
click at [1297, 171] on div "Dismiss" at bounding box center [1310, 172] width 83 height 31
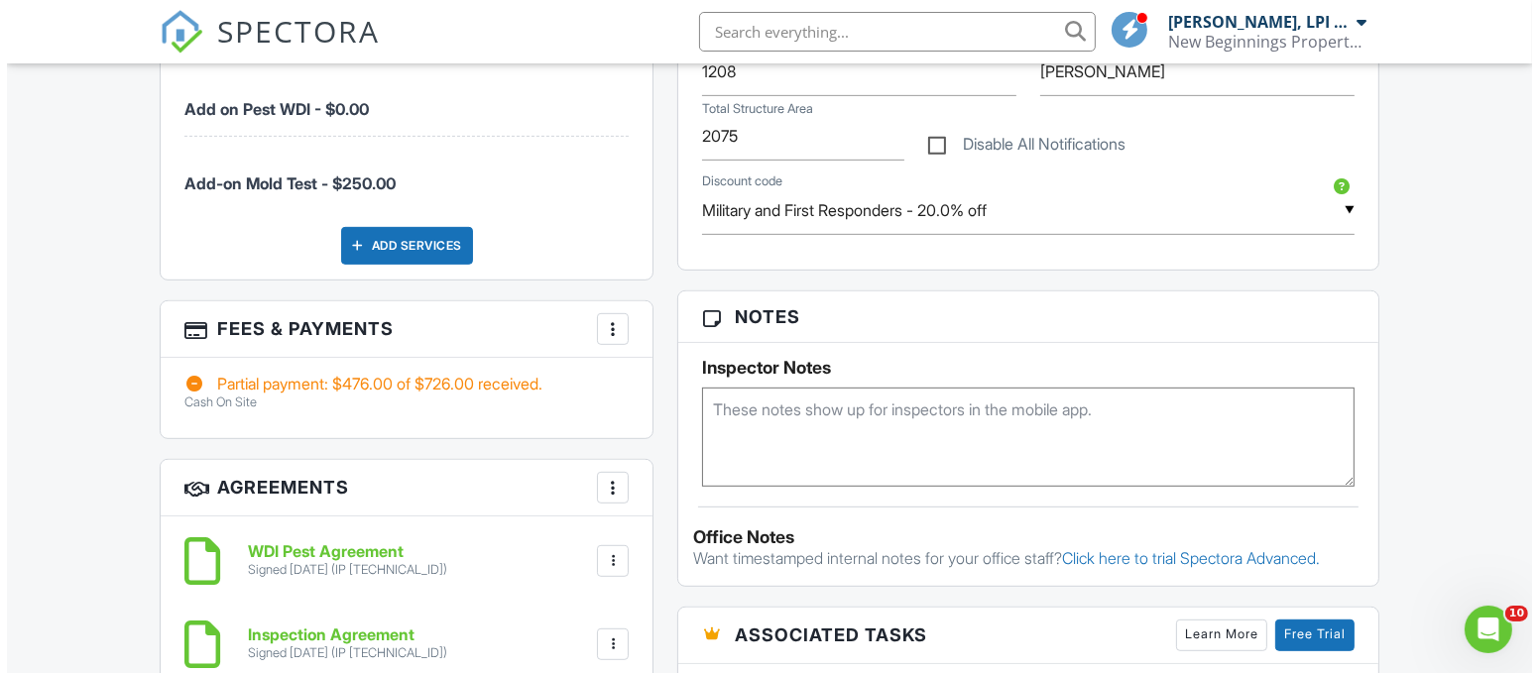
scroll to position [1091, 0]
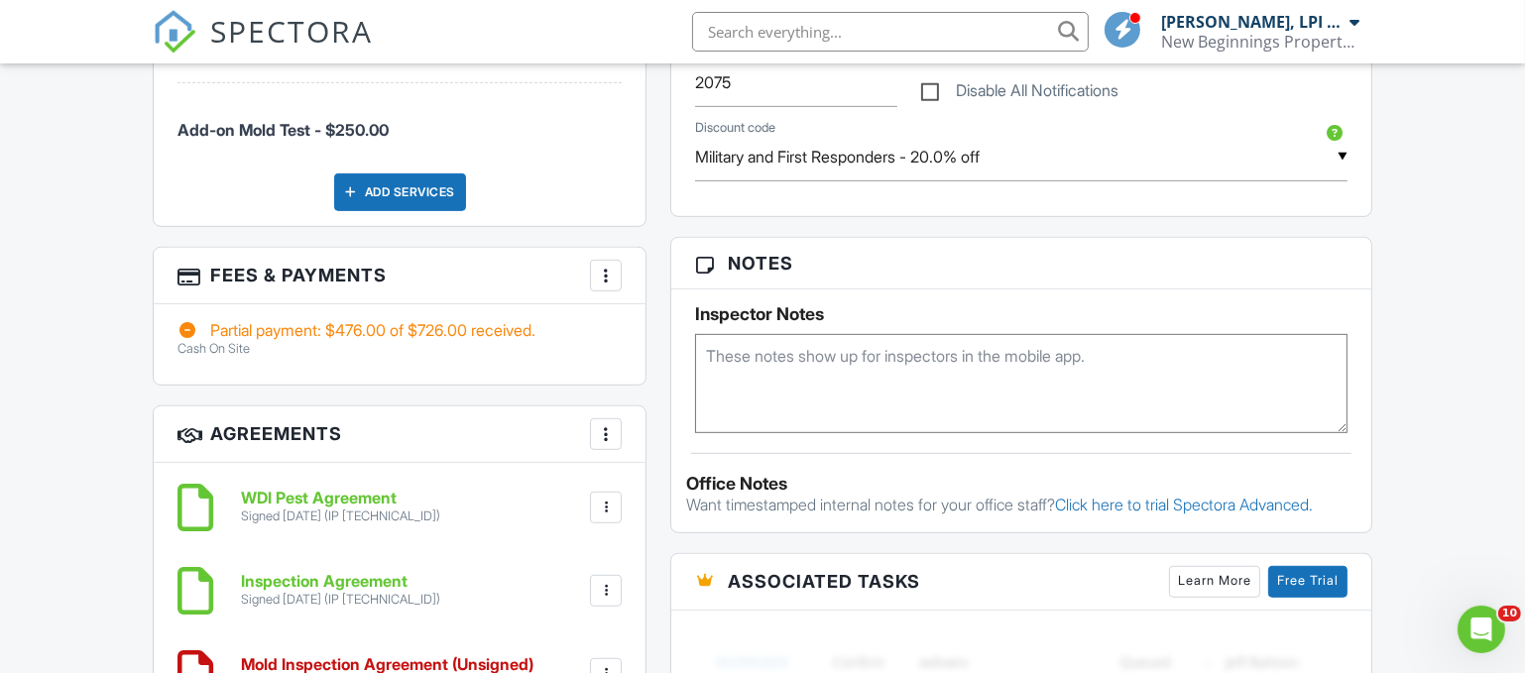
click at [609, 267] on div at bounding box center [606, 276] width 20 height 20
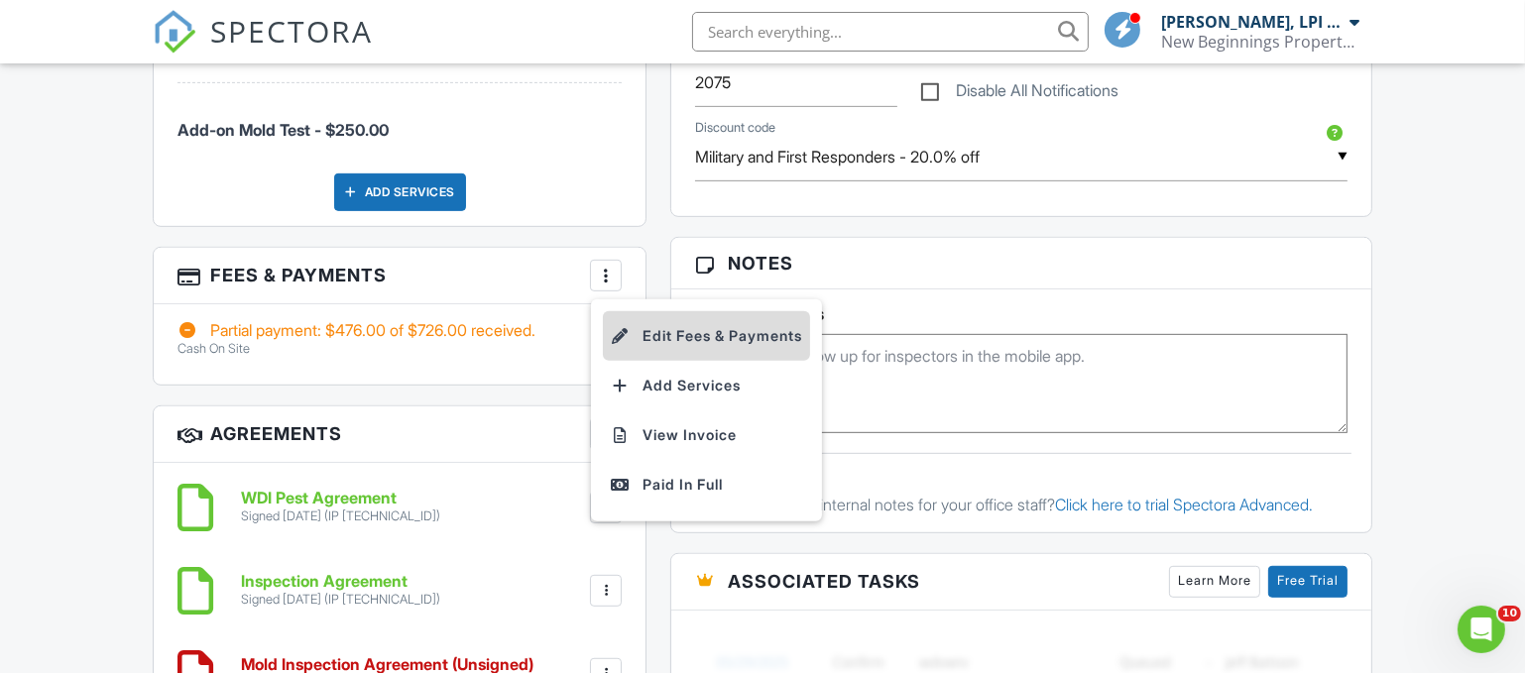
click at [692, 337] on li "Edit Fees & Payments" at bounding box center [706, 336] width 207 height 50
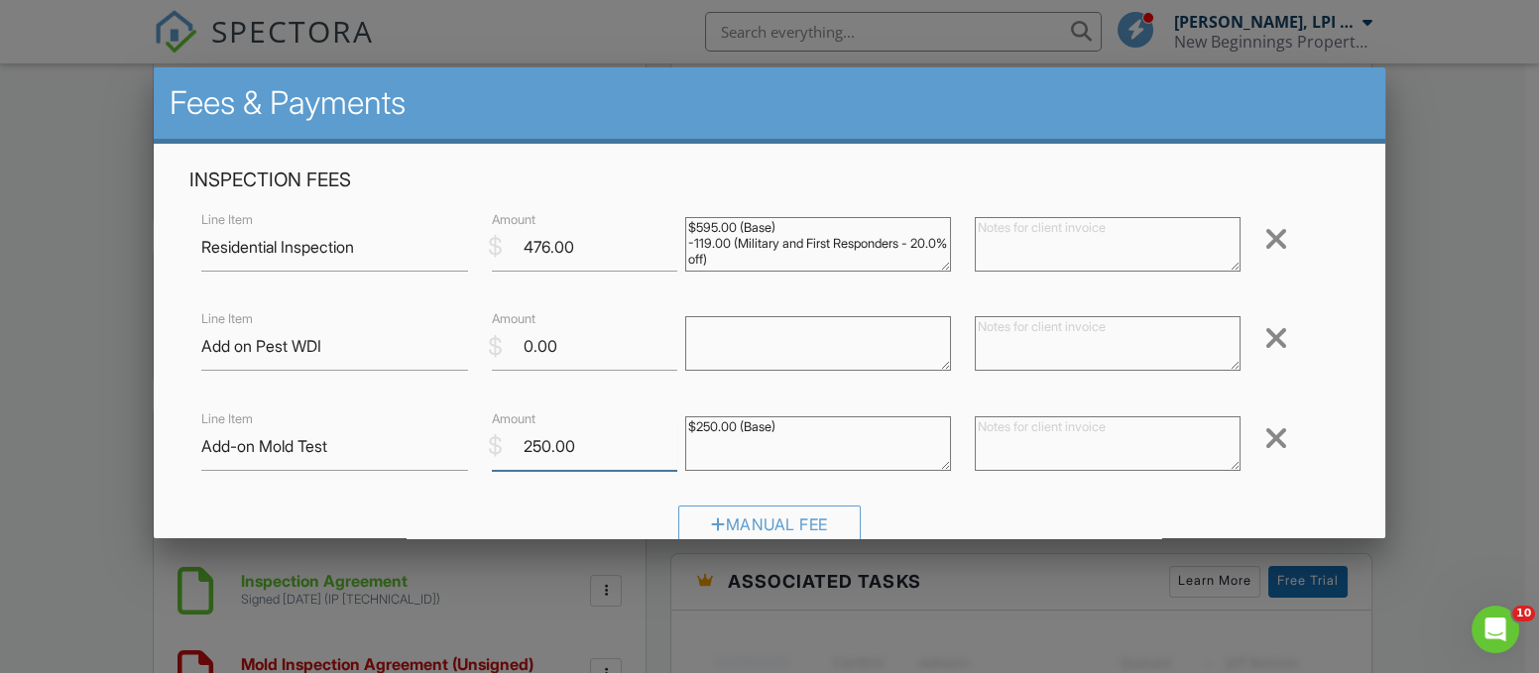
click at [540, 450] on input "250.00" at bounding box center [584, 446] width 185 height 49
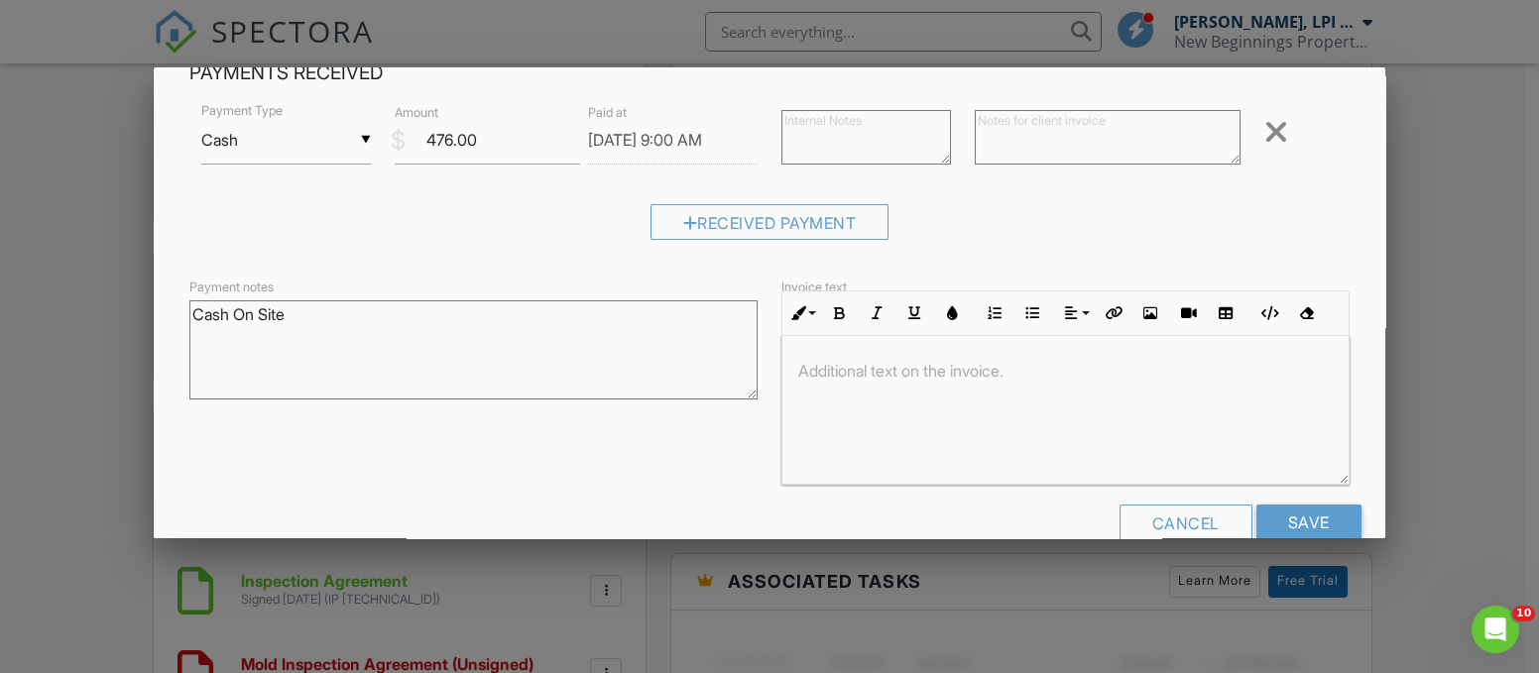
scroll to position [536, 0]
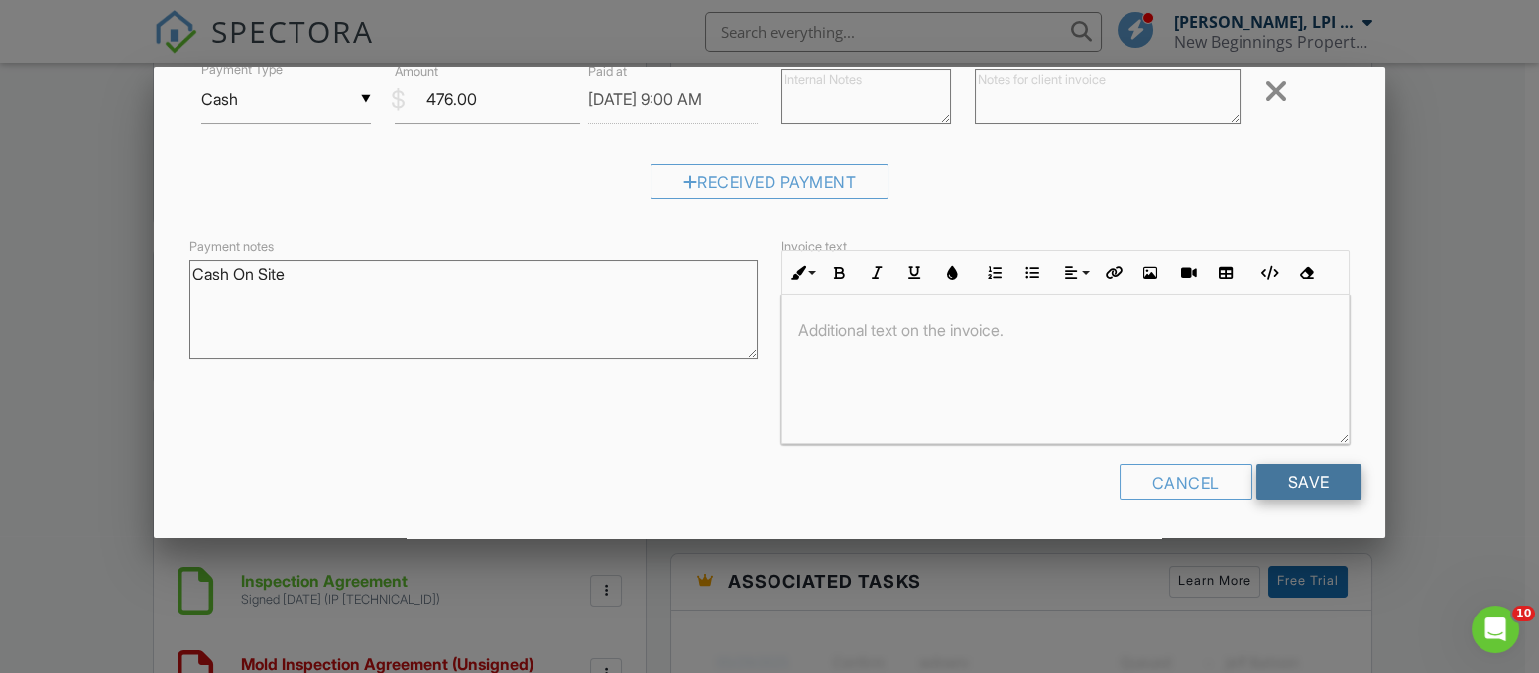
type input "70.00"
click at [1305, 488] on input "Save" at bounding box center [1308, 482] width 105 height 36
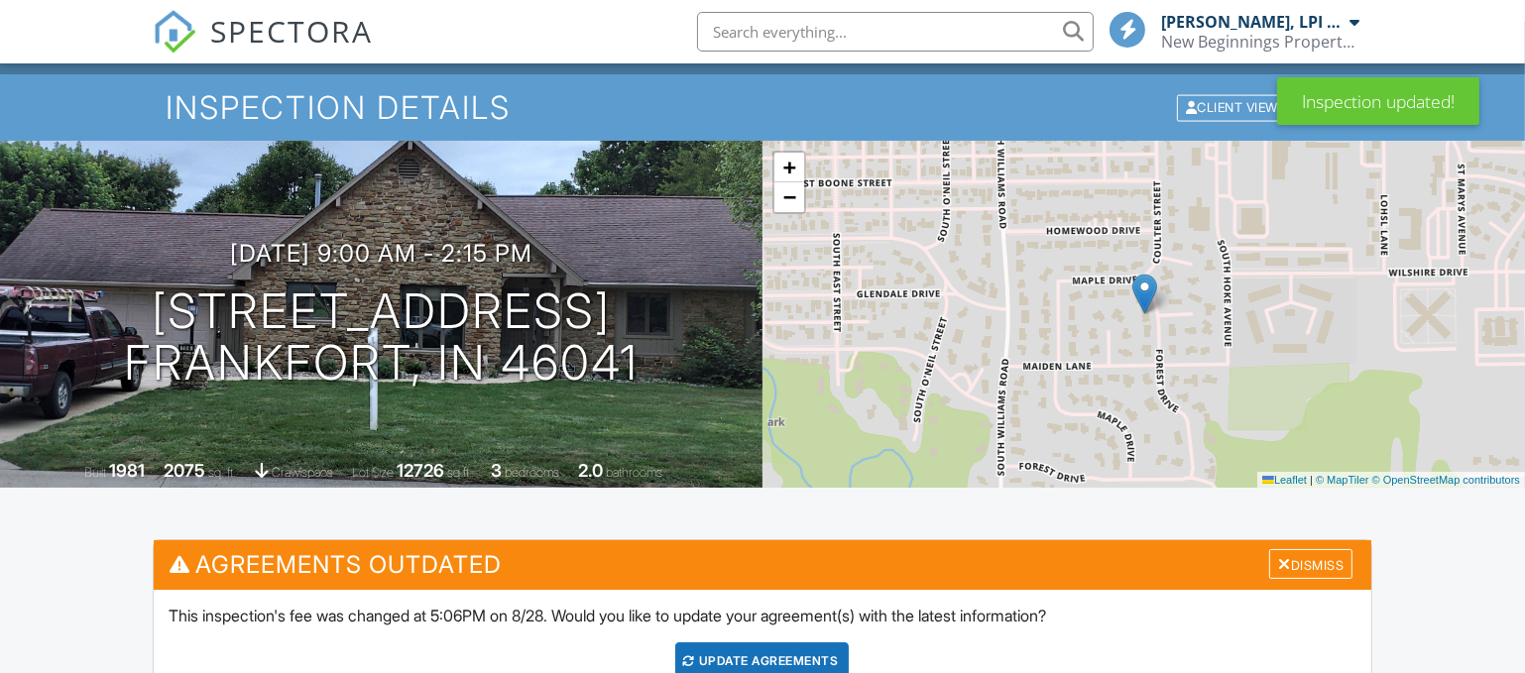
scroll to position [346, 0]
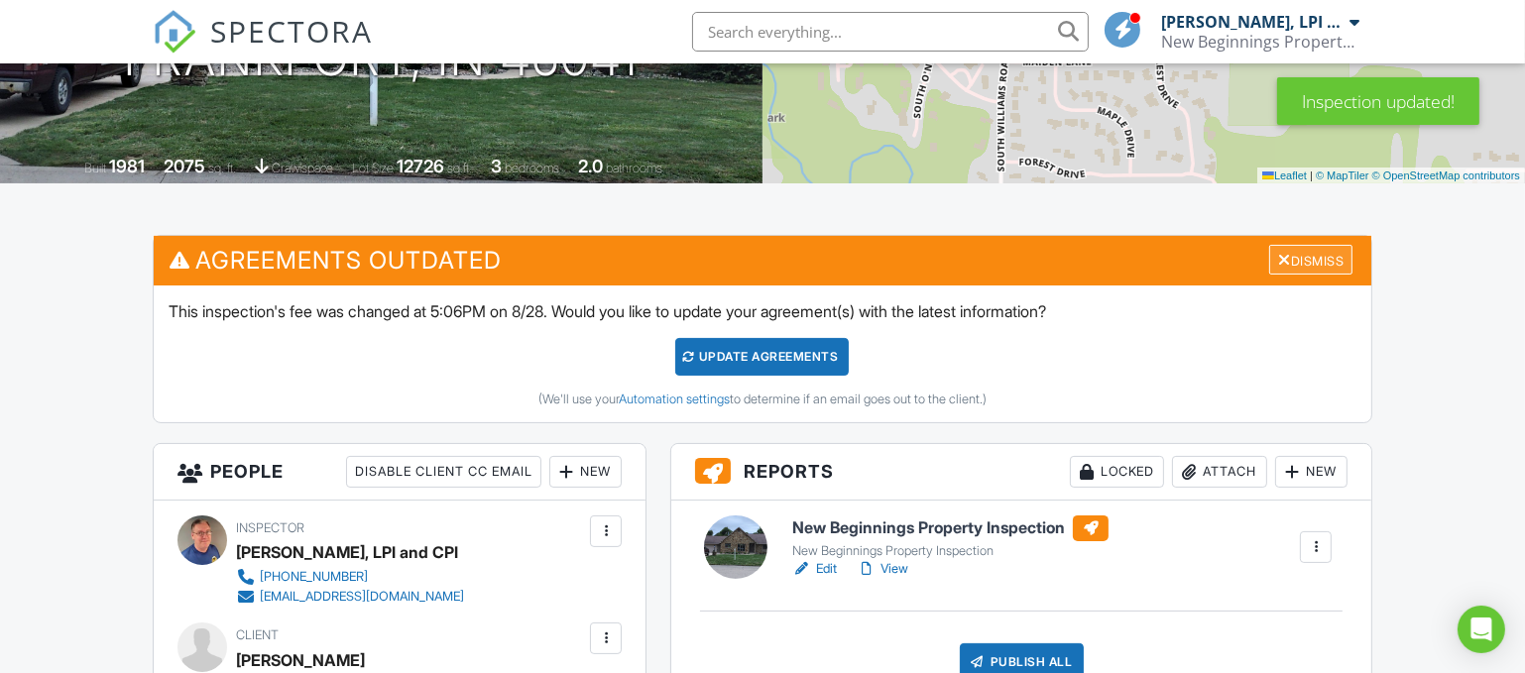
click at [1312, 262] on div "Dismiss" at bounding box center [1310, 260] width 83 height 31
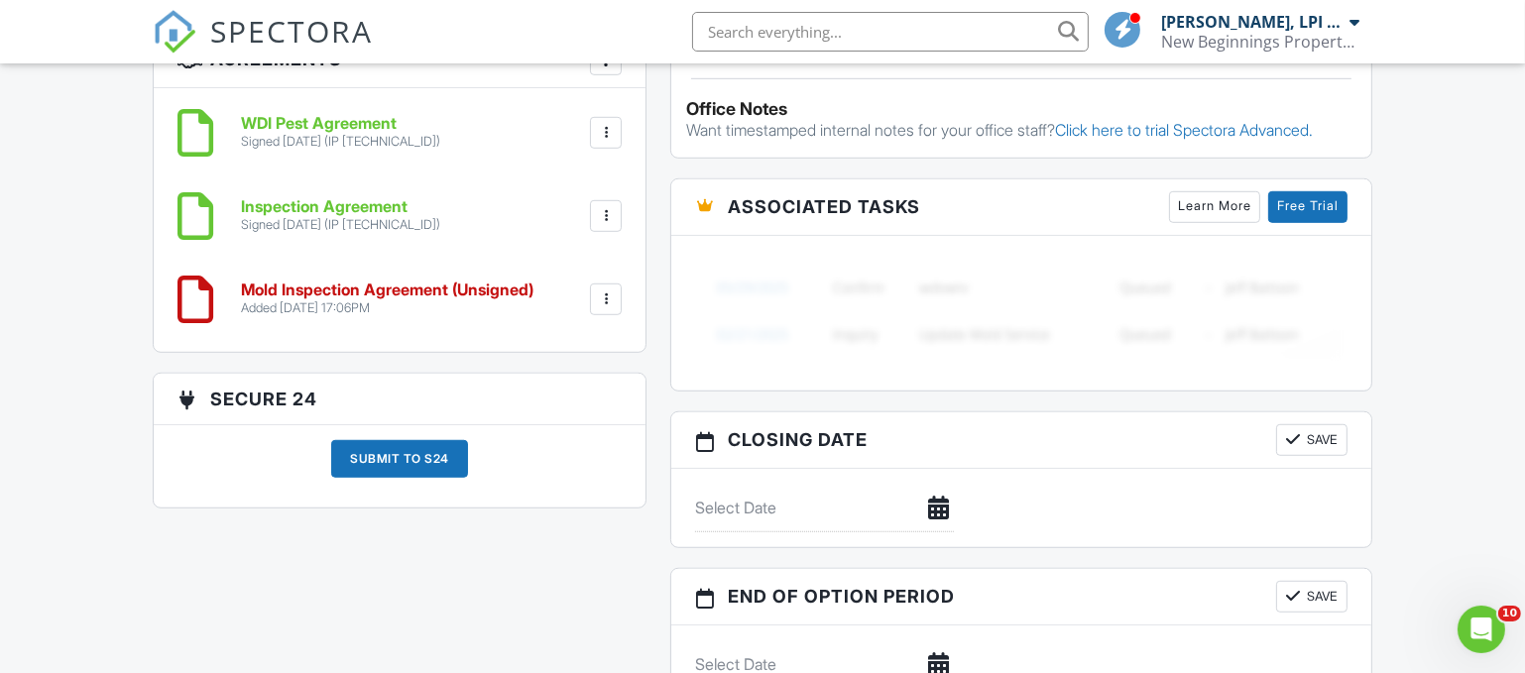
scroll to position [1465, 0]
